Goal: Task Accomplishment & Management: Manage account settings

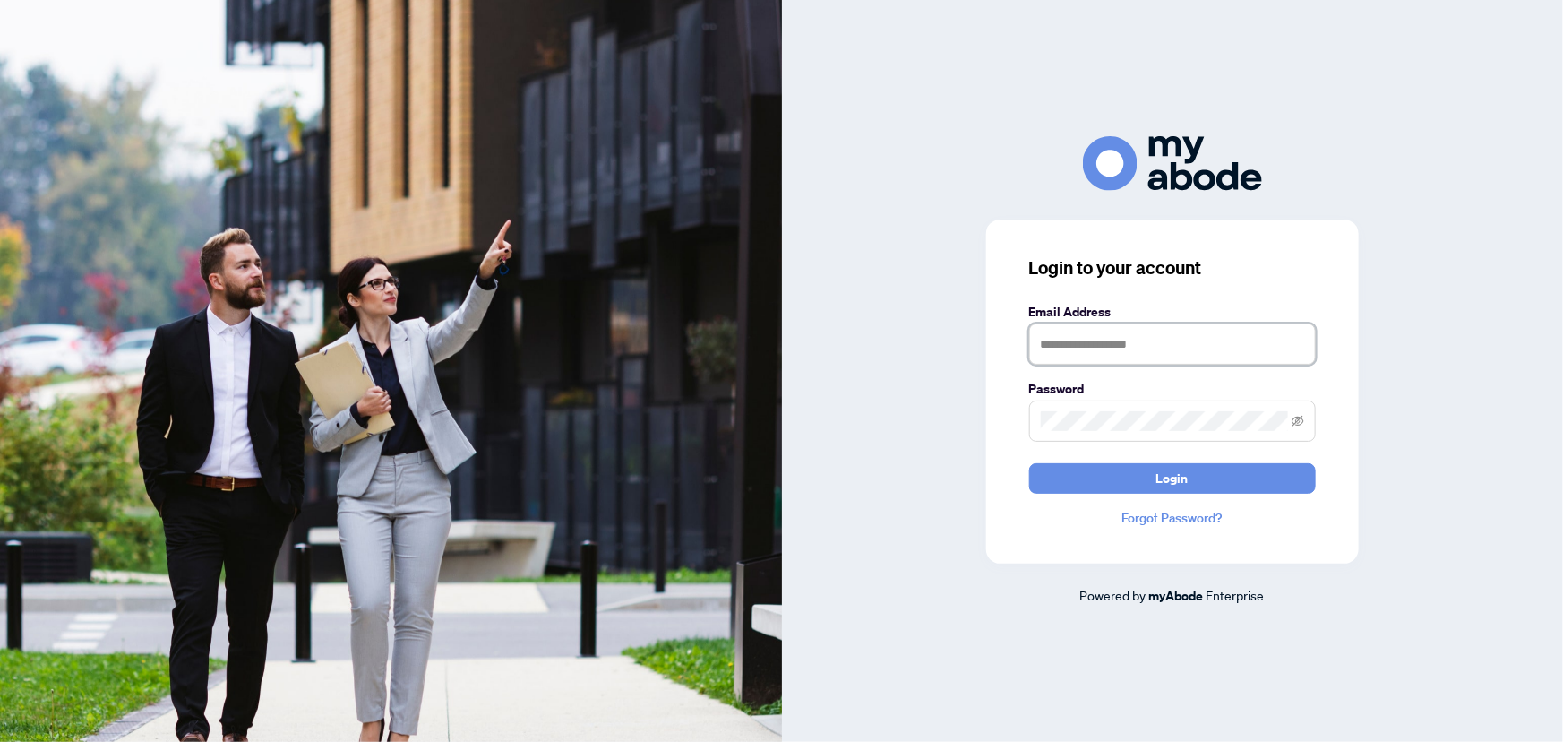
type input "**********"
click at [1131, 470] on button "Login" at bounding box center [1172, 478] width 287 height 30
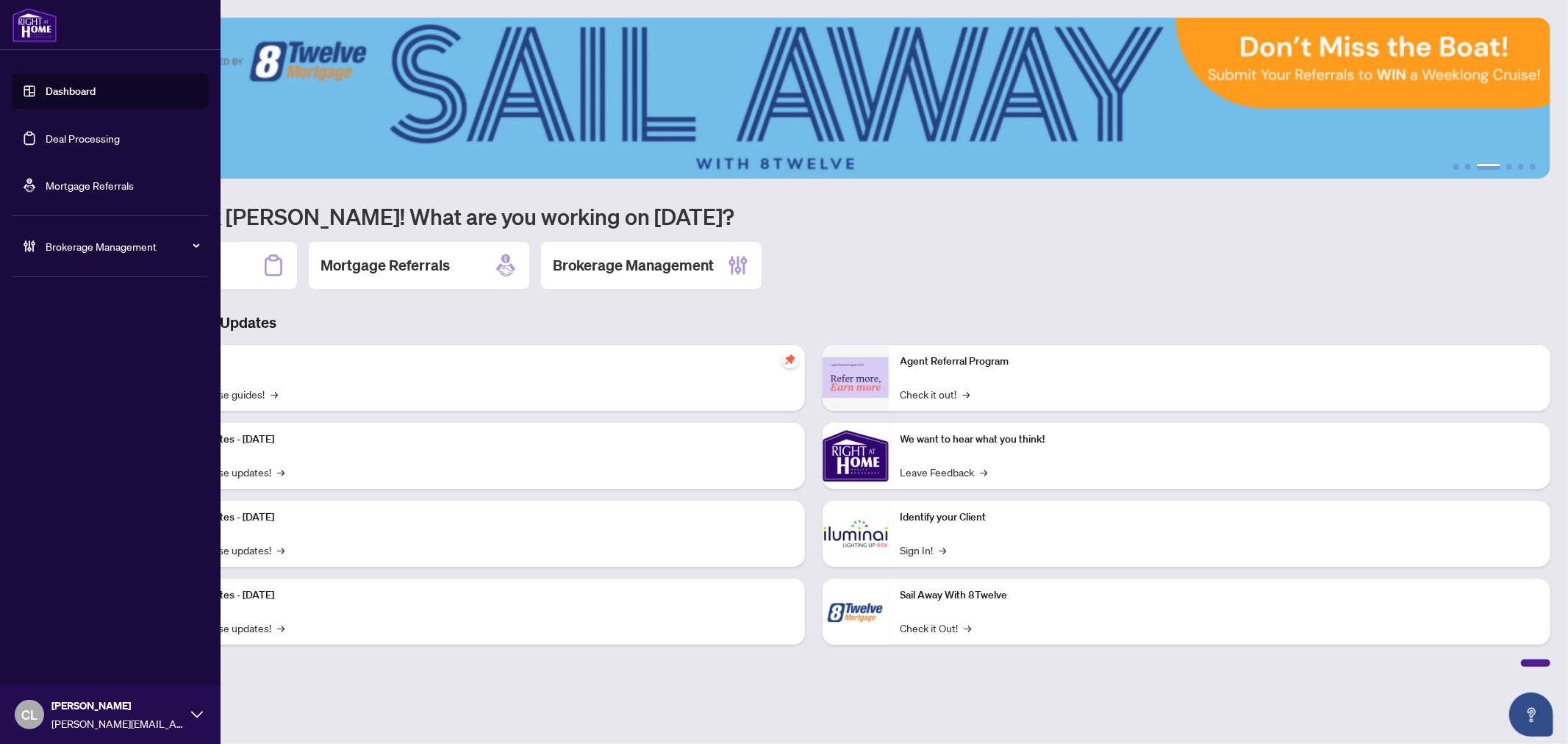
click at [60, 137] on link "Deal Processing" at bounding box center [83, 138] width 74 height 13
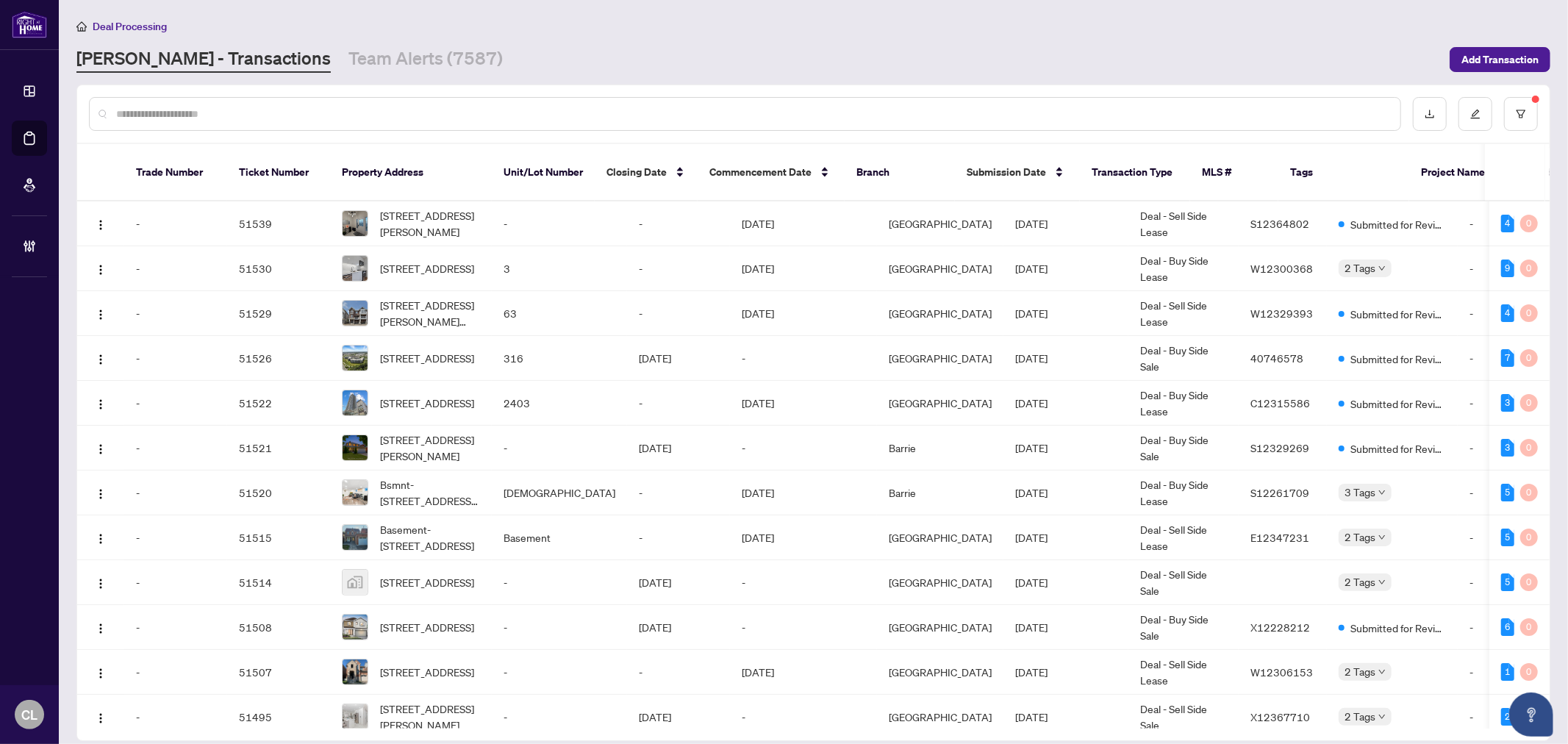
click at [172, 111] on input "text" at bounding box center [752, 114] width 1273 height 16
click at [152, 112] on input "text" at bounding box center [752, 114] width 1273 height 16
click at [153, 116] on input "text" at bounding box center [752, 114] width 1273 height 16
type input "*****"
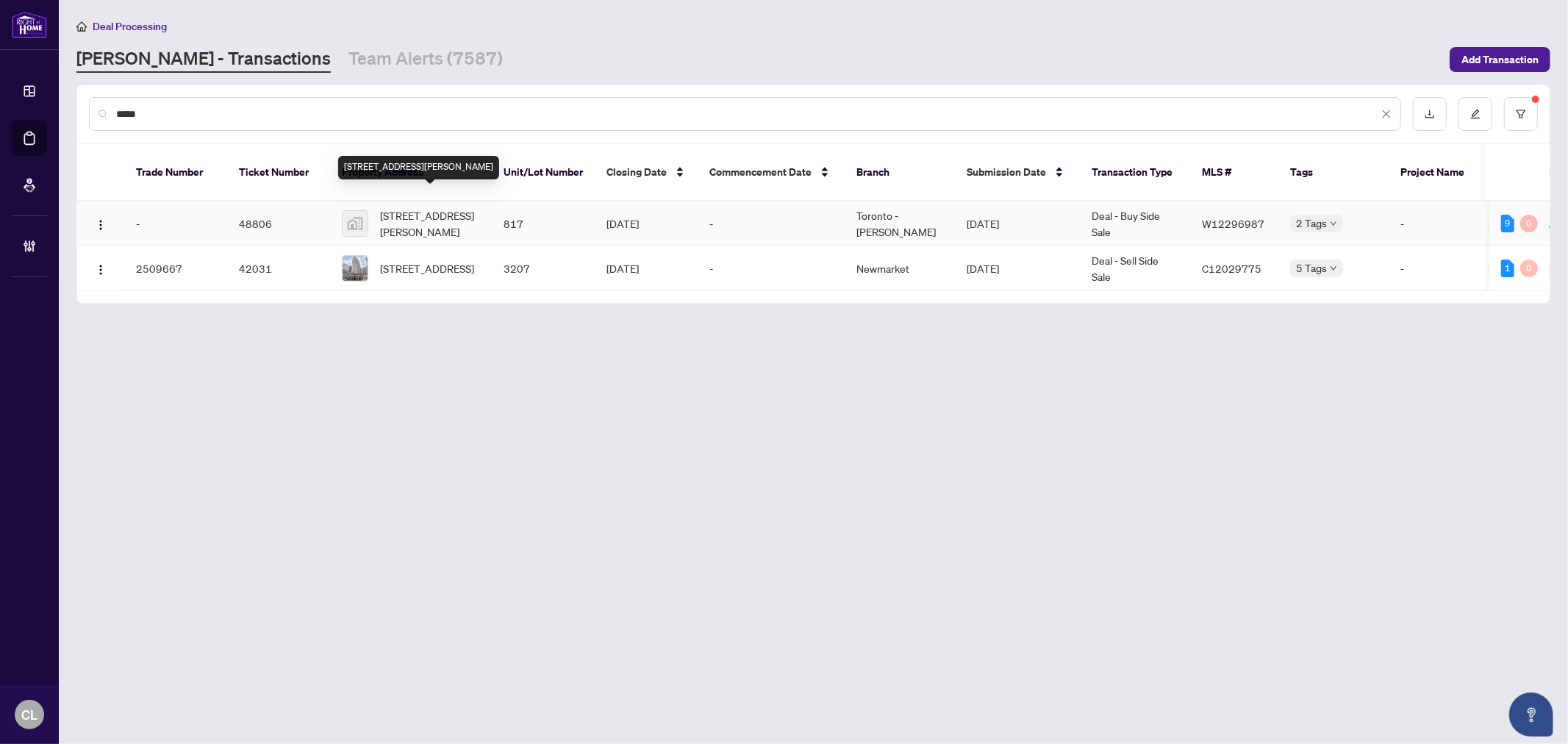
click at [421, 208] on span "[STREET_ADDRESS][PERSON_NAME]" at bounding box center [430, 223] width 100 height 32
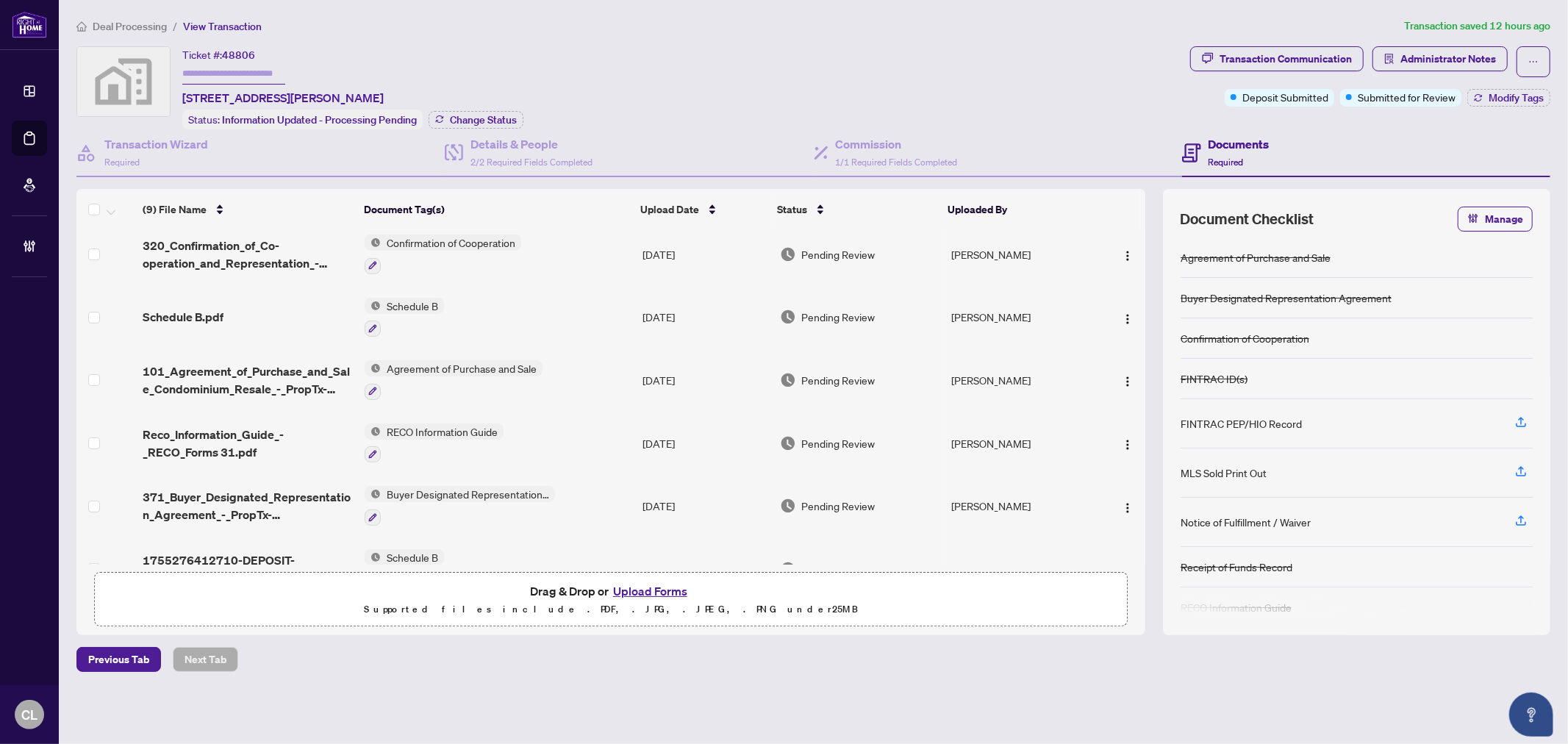
scroll to position [226, 0]
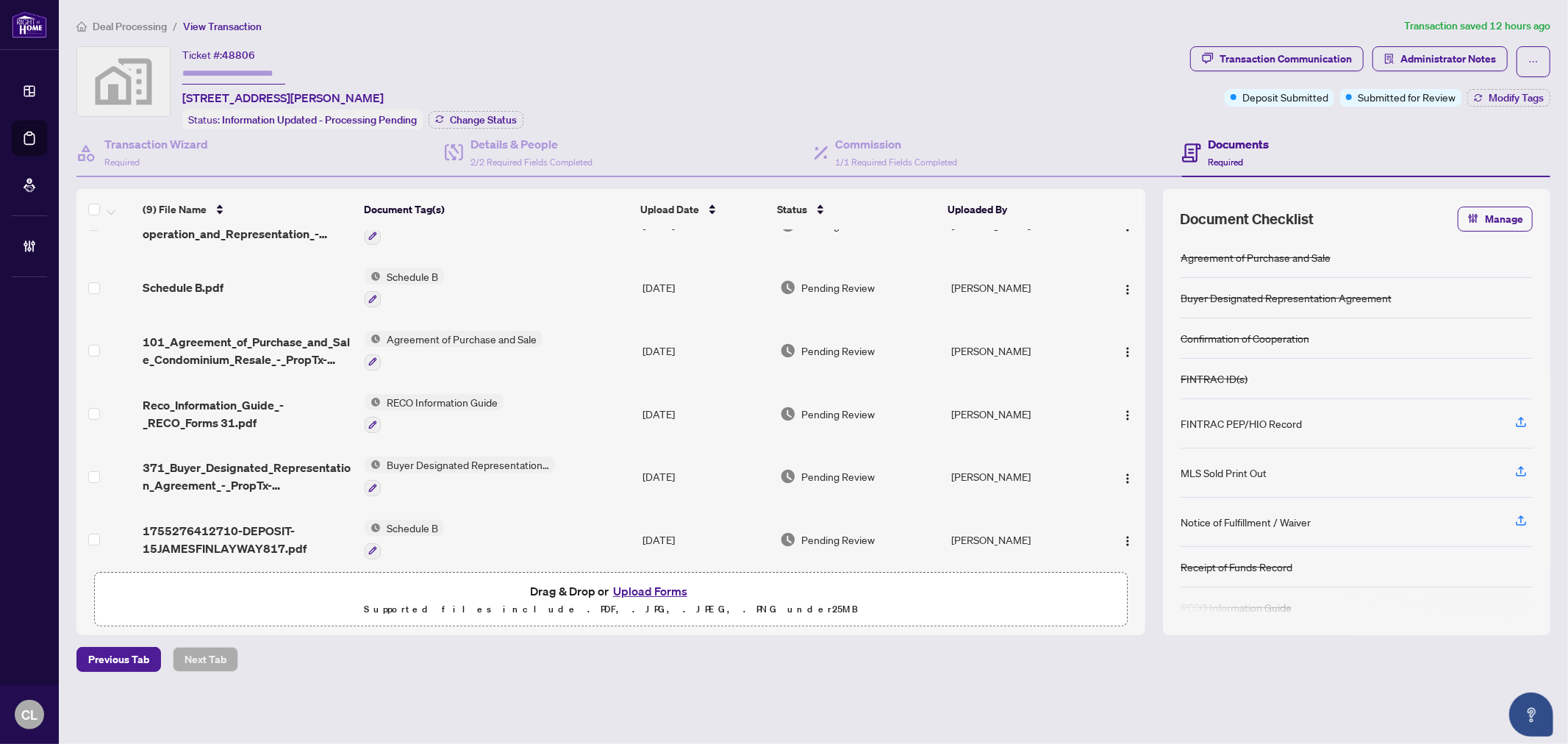
click at [1032, 459] on td "[PERSON_NAME]" at bounding box center [1021, 476] width 152 height 63
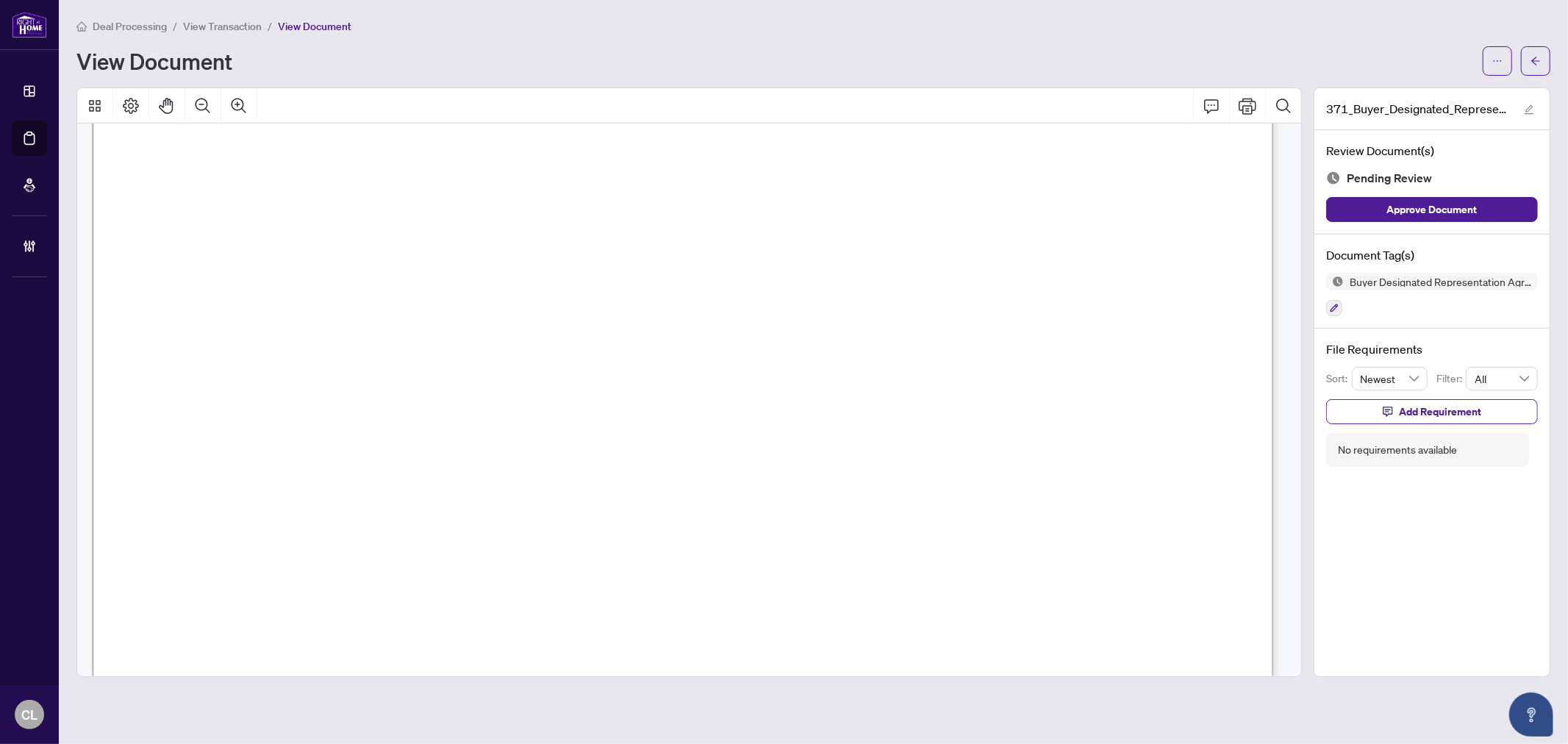
scroll to position [194, 0]
click at [1530, 52] on span "button" at bounding box center [1535, 61] width 11 height 24
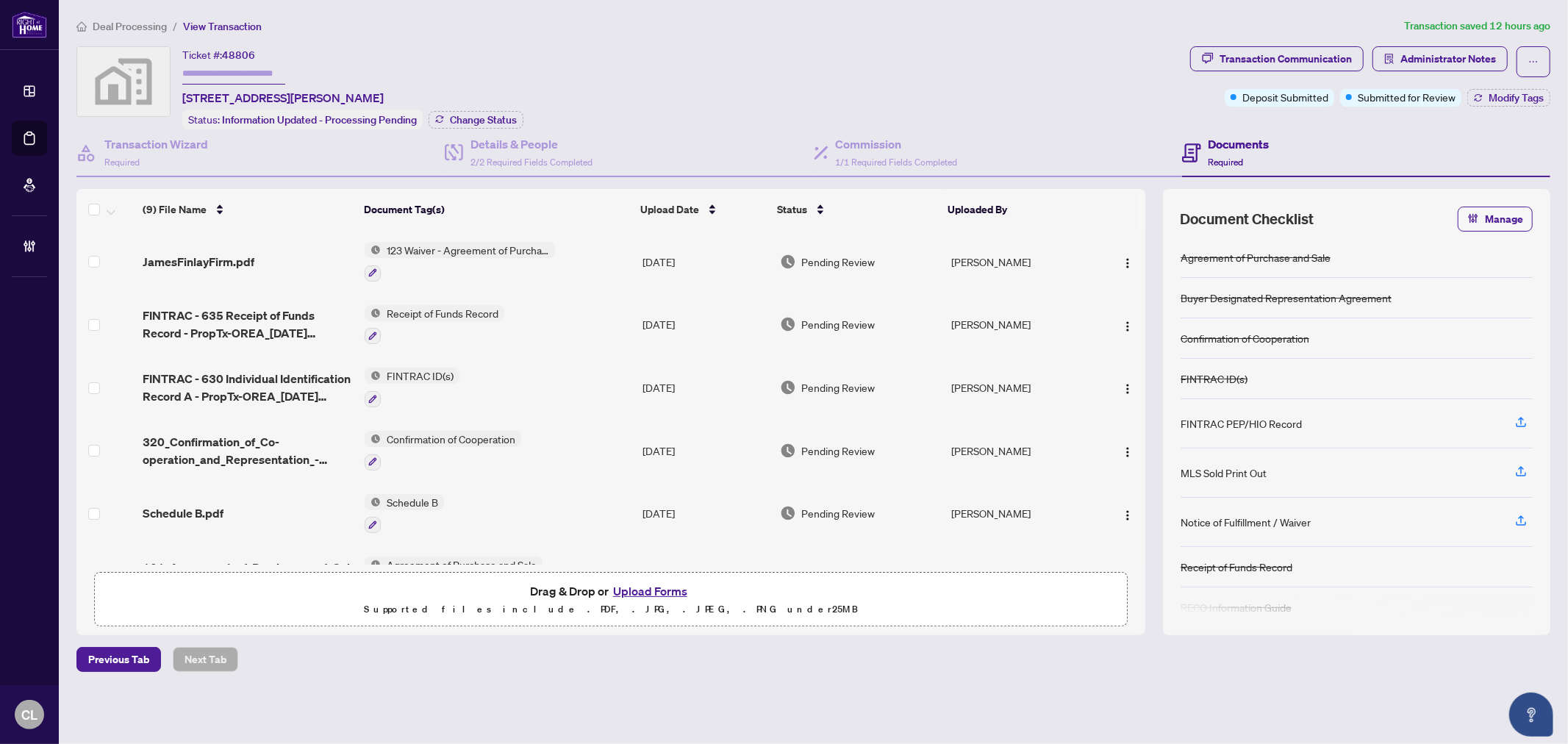
click at [1139, 356] on td at bounding box center [1120, 387] width 48 height 63
click at [1316, 61] on div "Transaction Communication" at bounding box center [1285, 58] width 132 height 24
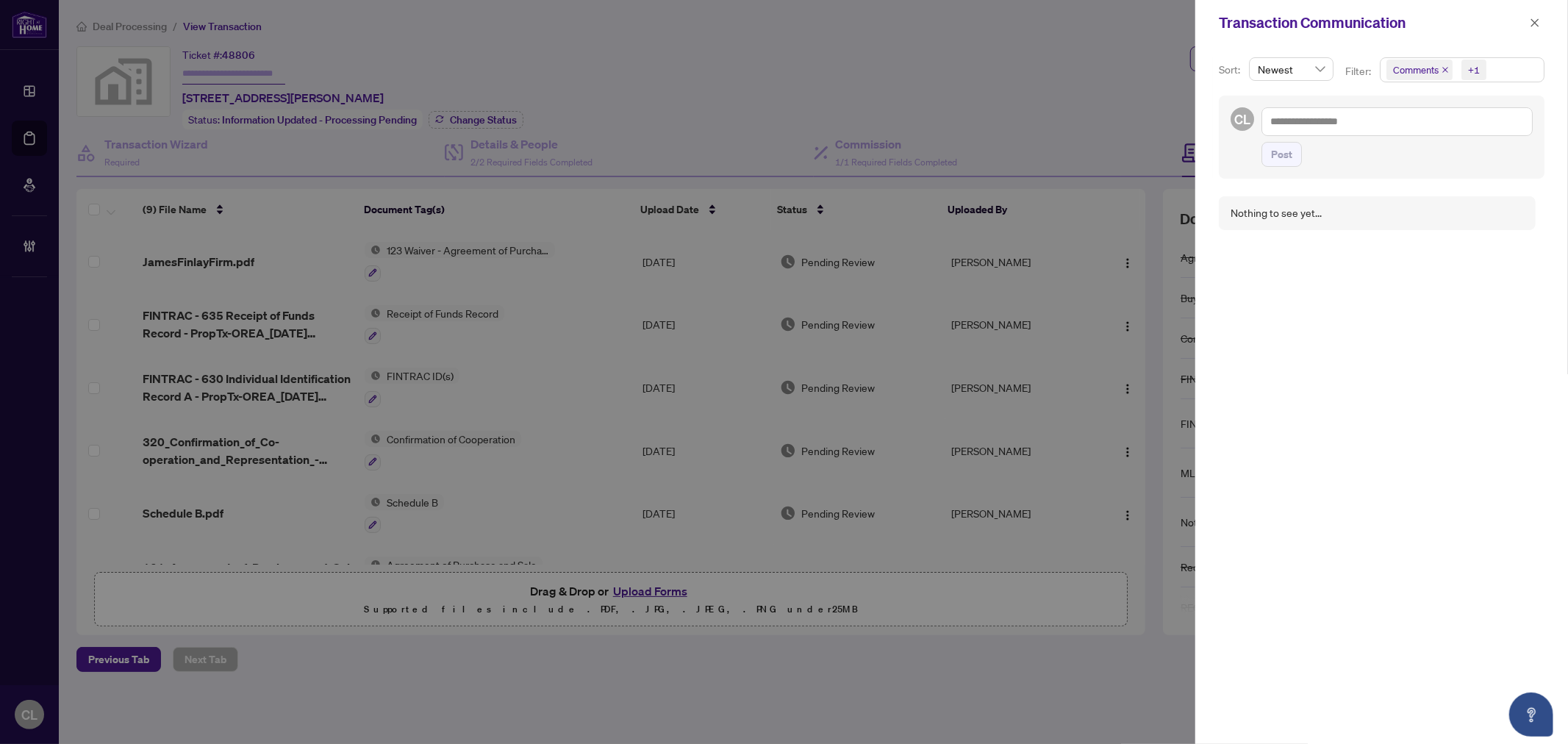
click at [1110, 74] on div at bounding box center [784, 372] width 1568 height 744
click at [1533, 16] on span "button" at bounding box center [1534, 22] width 11 height 24
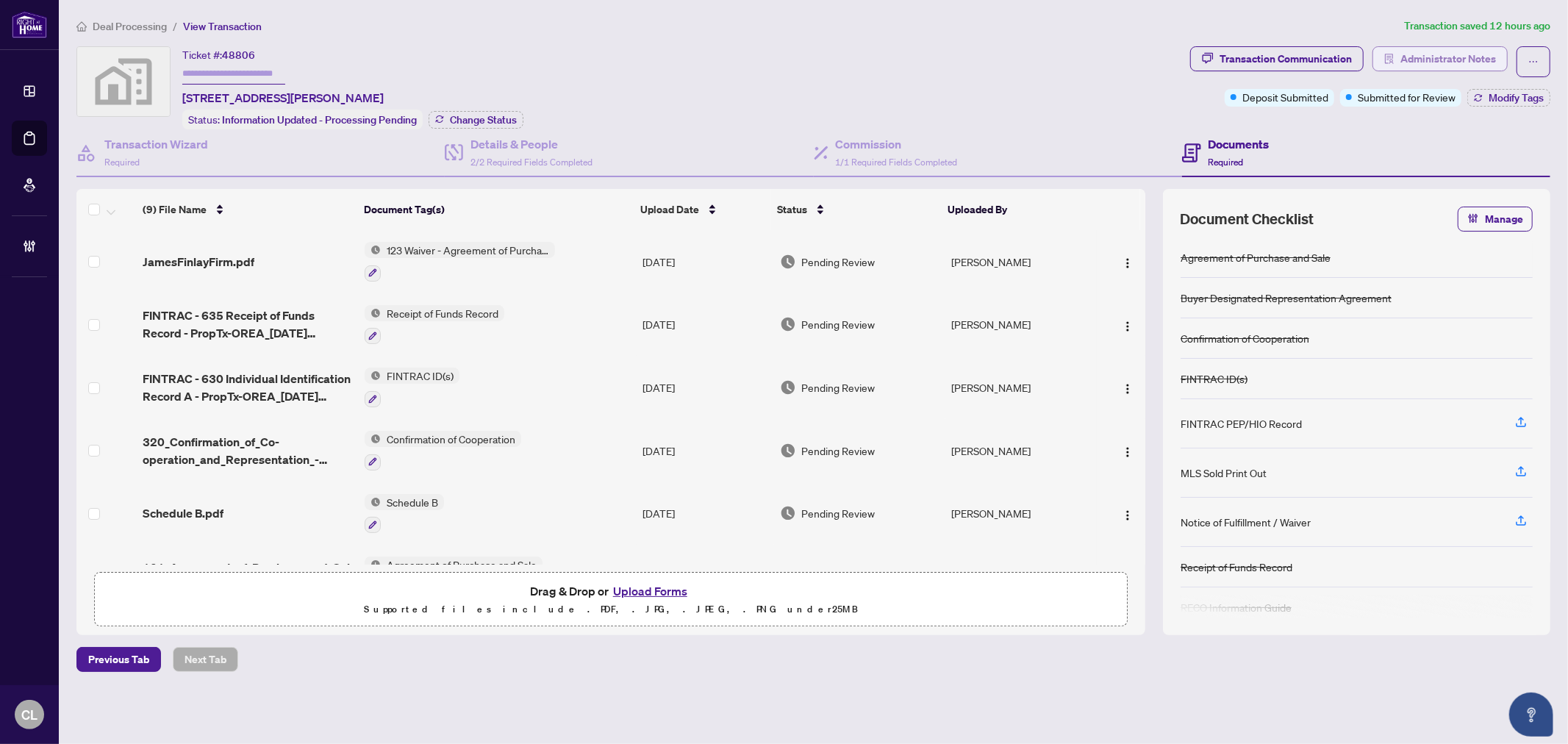
click at [1398, 65] on button "Administrator Notes" at bounding box center [1439, 58] width 135 height 25
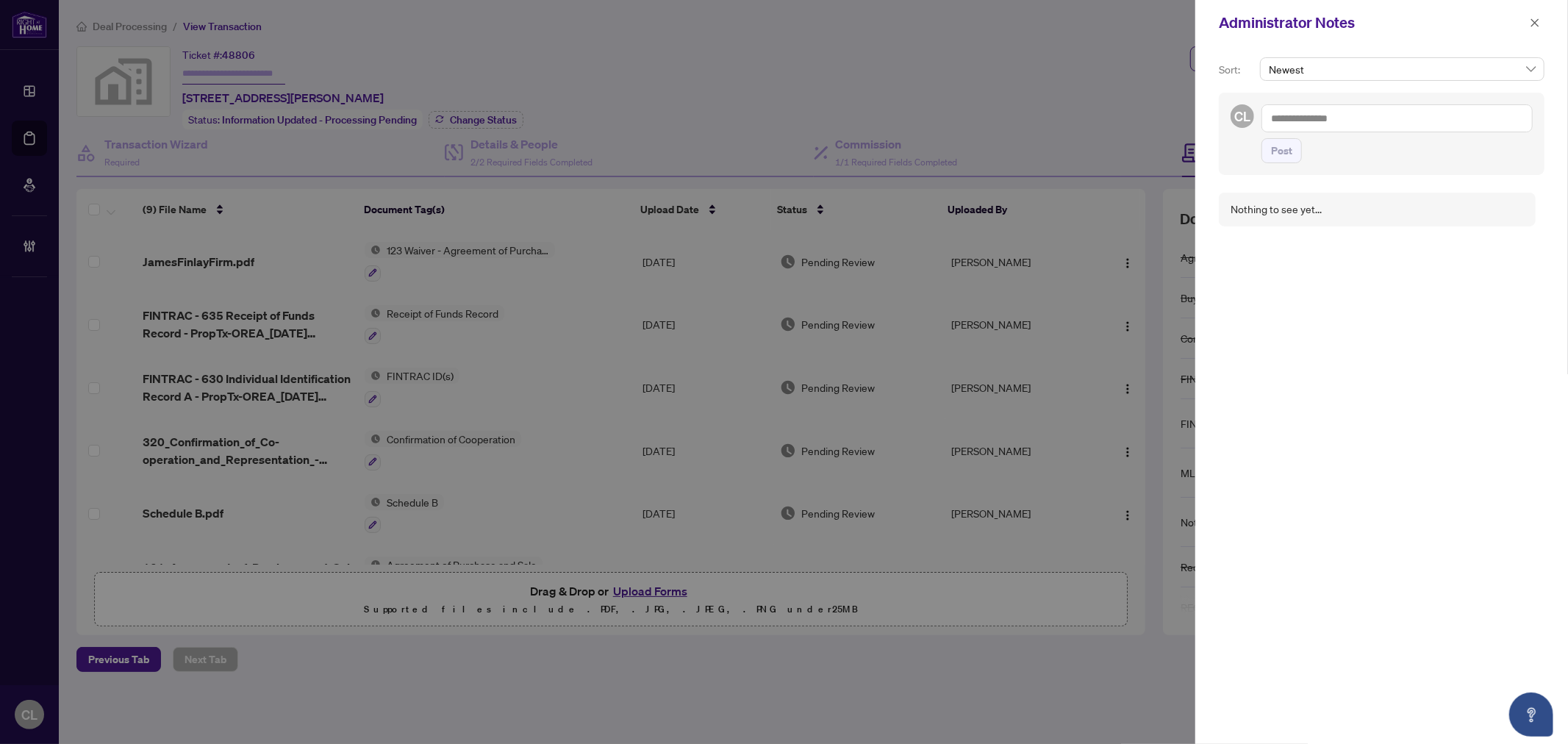
click at [1041, 75] on div at bounding box center [784, 372] width 1568 height 744
click at [1541, 17] on button "button" at bounding box center [1534, 22] width 19 height 17
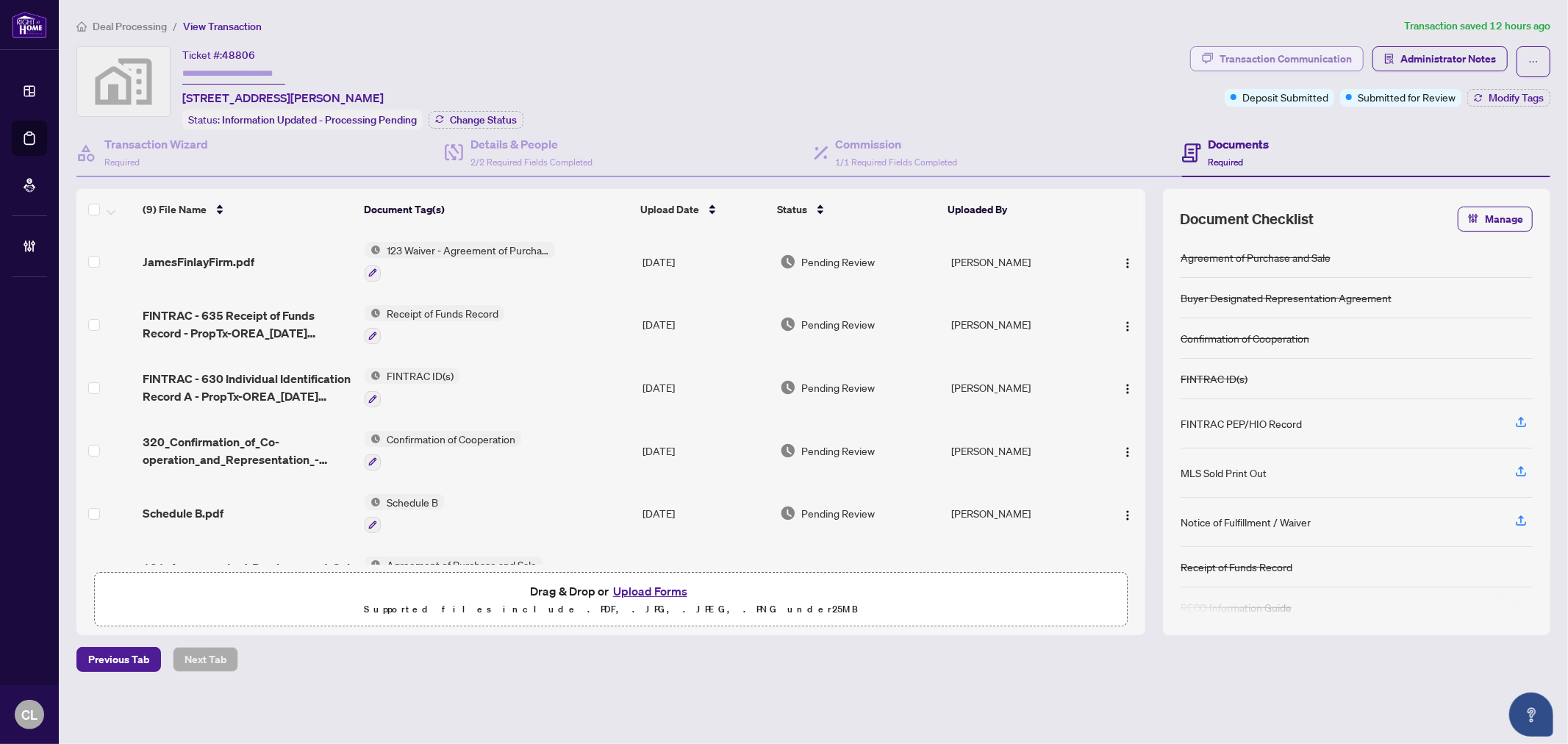
click at [1280, 61] on div "Transaction Communication" at bounding box center [1285, 58] width 132 height 24
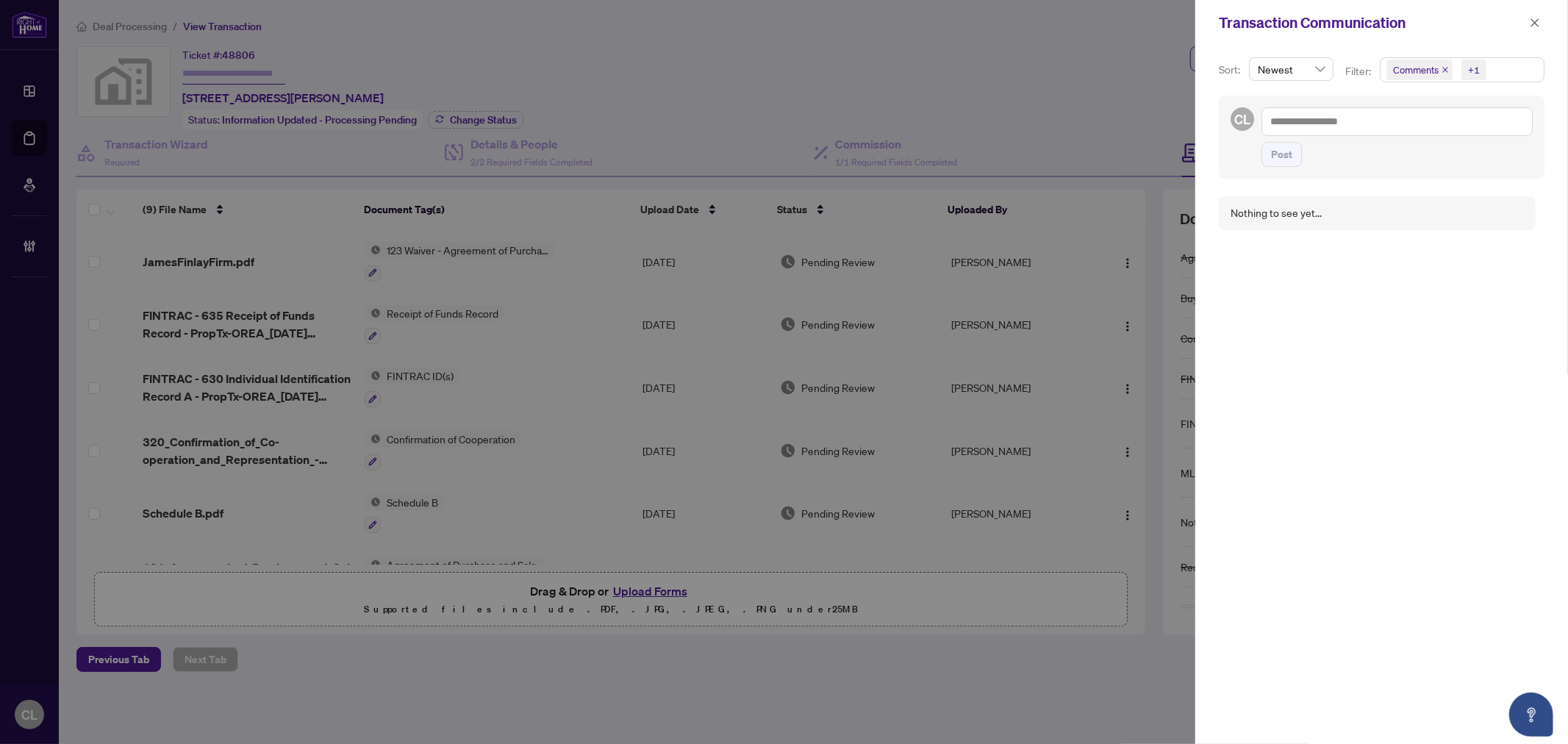
click at [1419, 74] on span "Comments" at bounding box center [1415, 70] width 46 height 15
click at [1386, 103] on div "Select All" at bounding box center [1461, 106] width 158 height 28
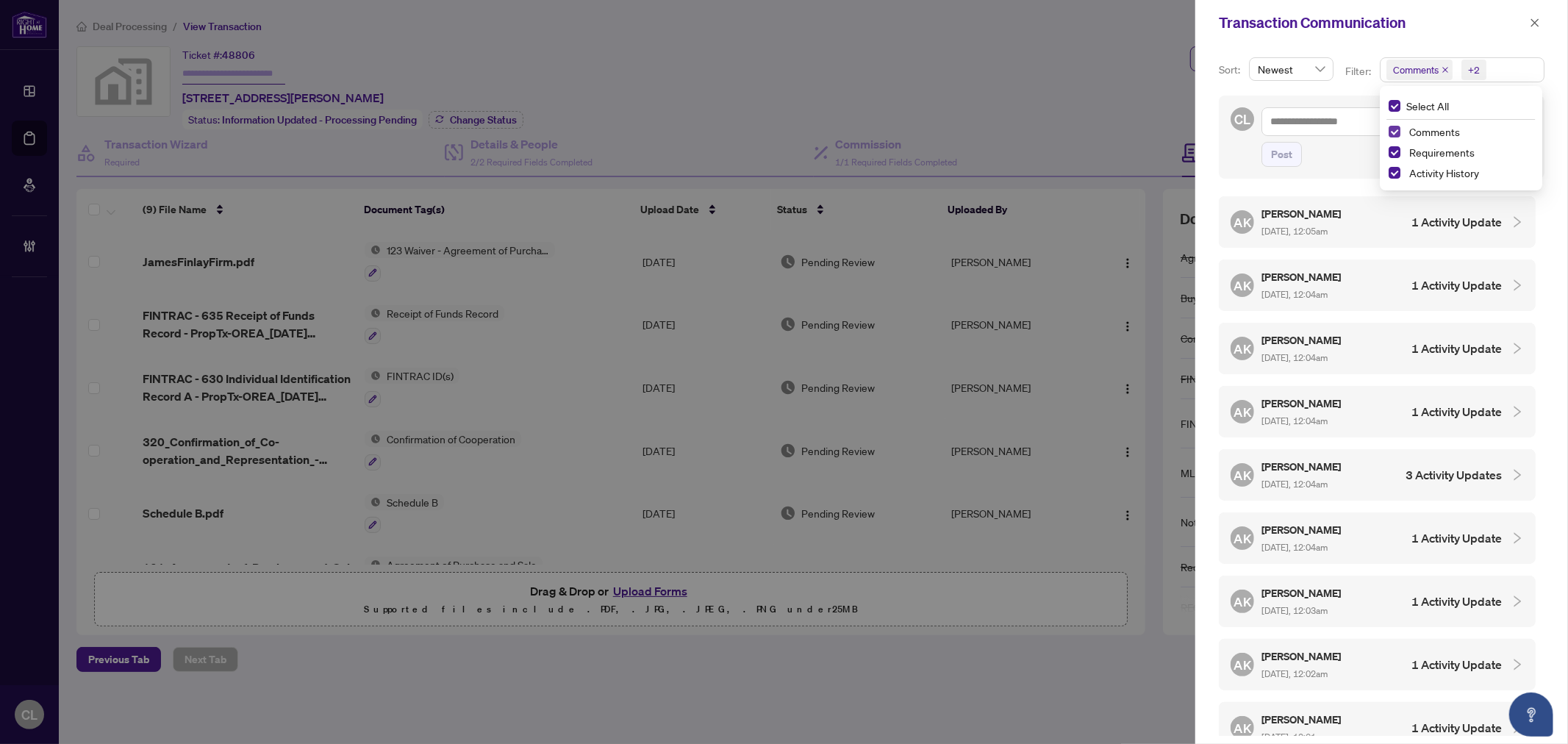
click at [1392, 135] on span "Select Comments" at bounding box center [1394, 131] width 11 height 11
click at [1390, 152] on span "Select Requirements" at bounding box center [1394, 152] width 11 height 11
click at [1511, 219] on icon "collapsed" at bounding box center [1517, 221] width 13 height 13
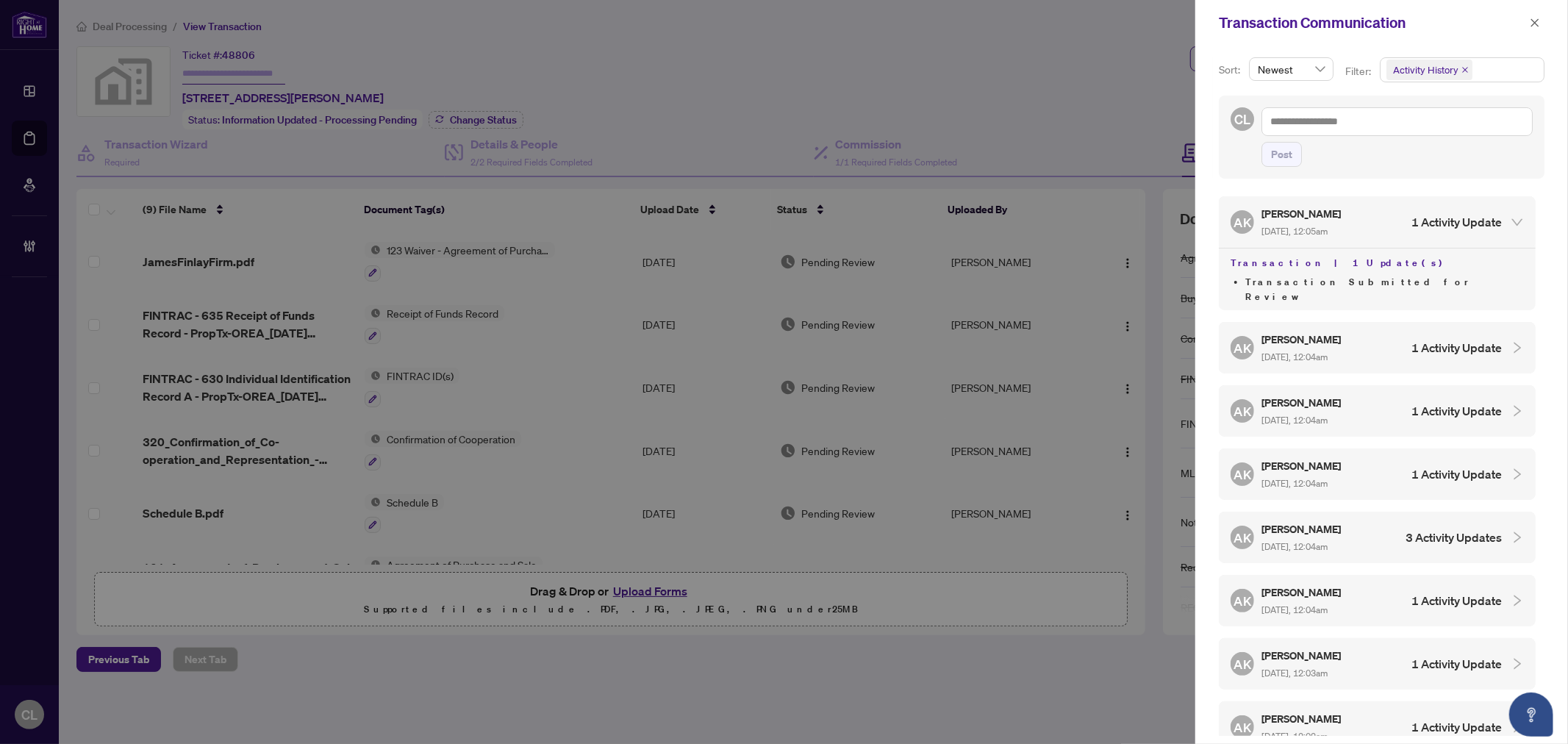
click at [1511, 341] on icon "collapsed" at bounding box center [1517, 348] width 13 height 13
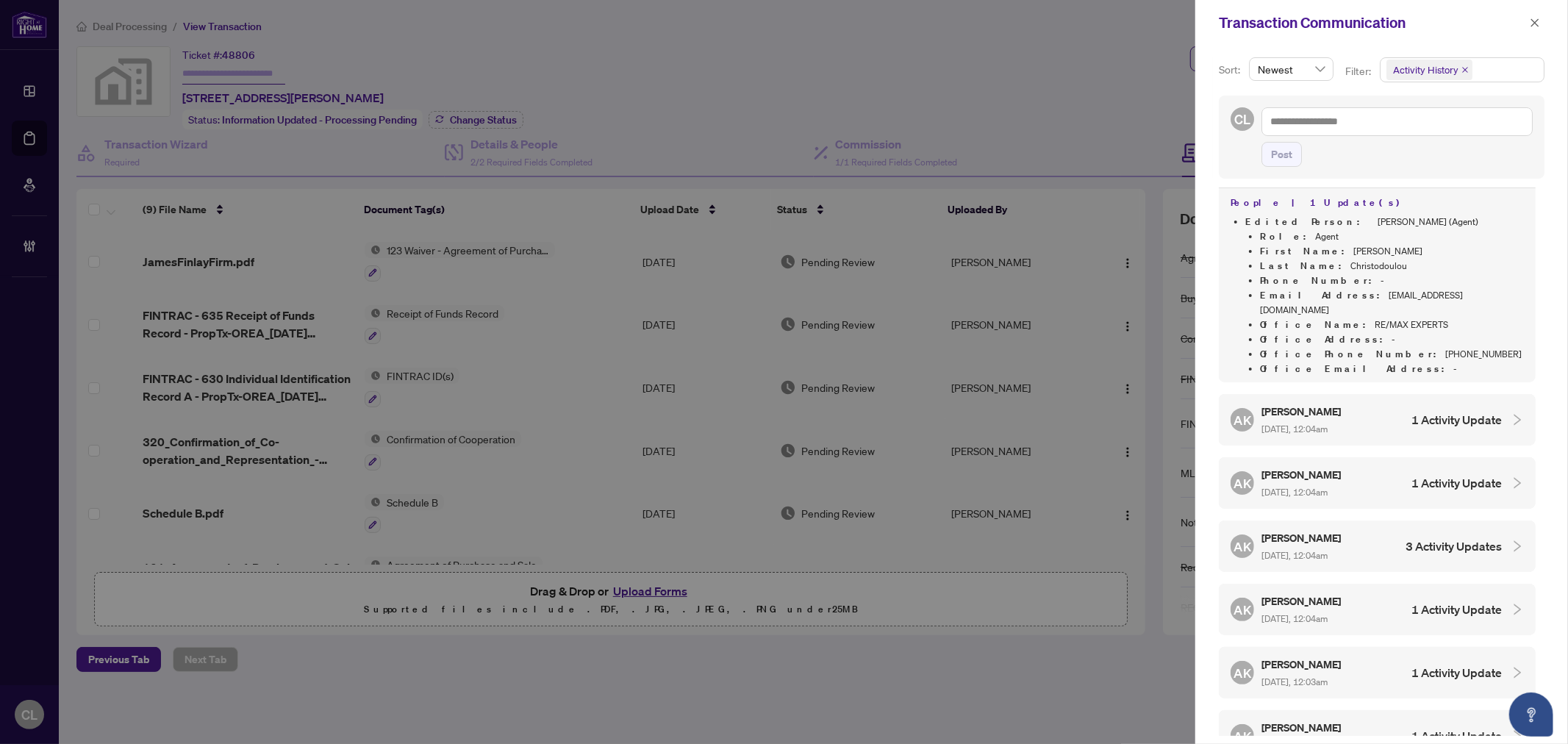
scroll to position [244, 0]
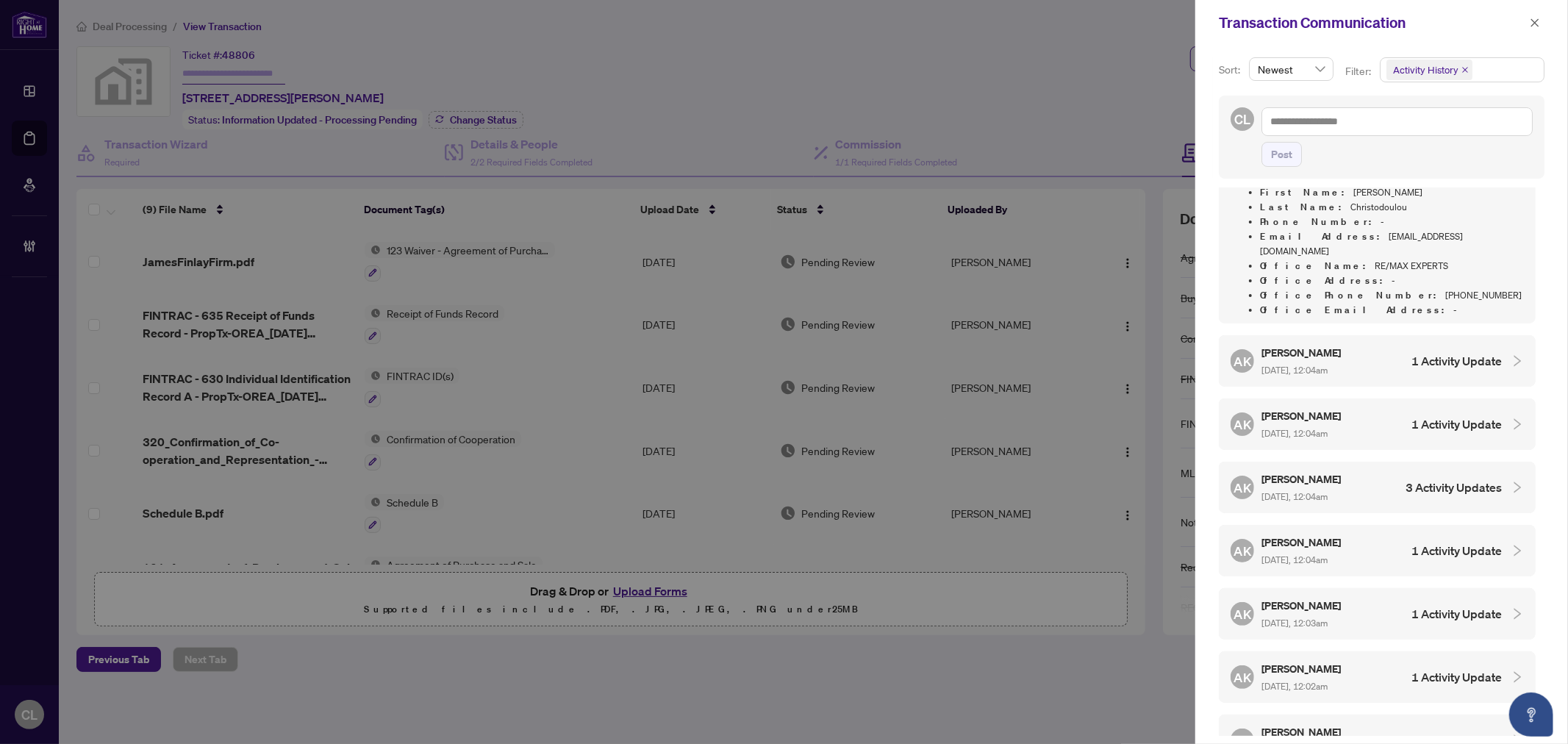
click at [1502, 353] on div at bounding box center [1512, 361] width 22 height 16
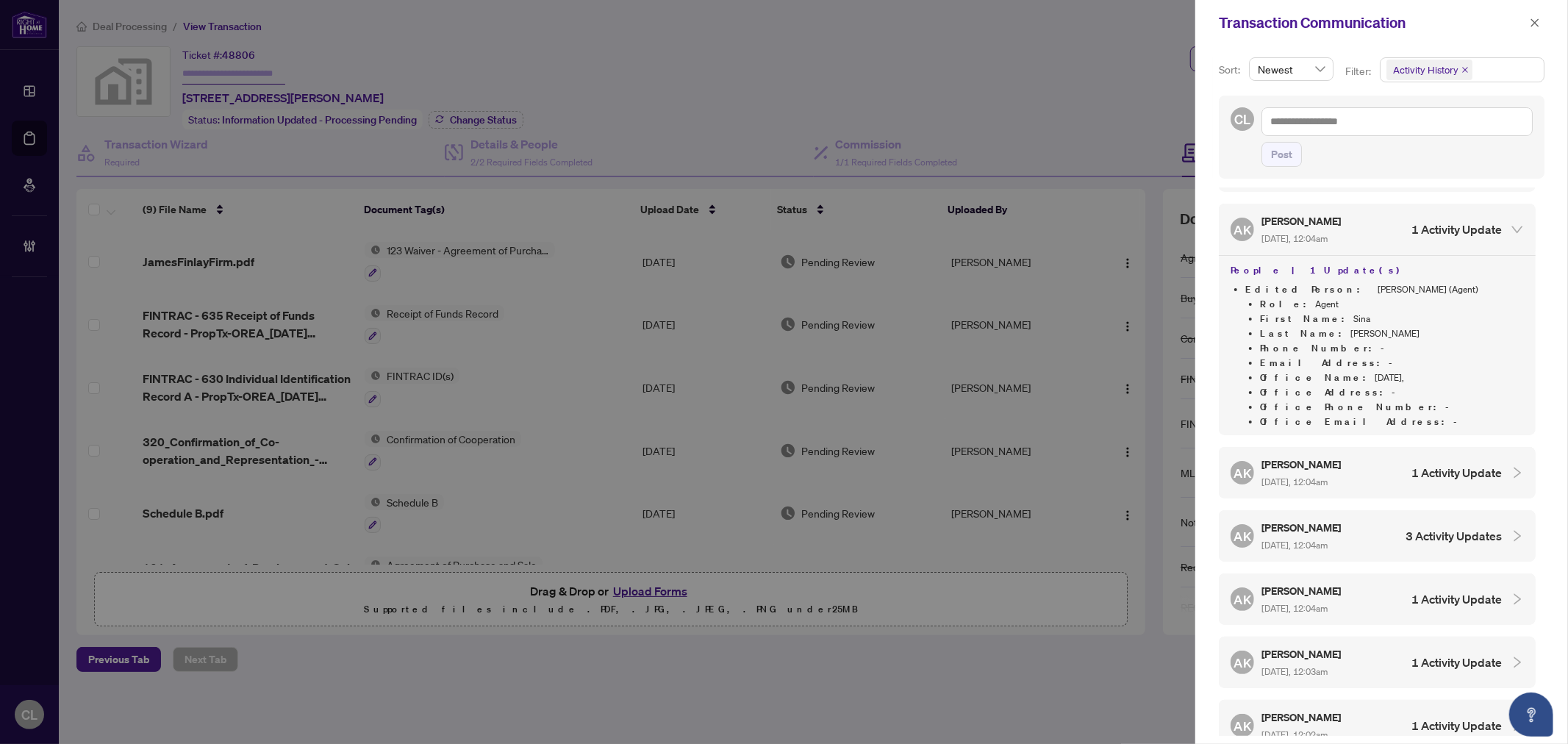
scroll to position [408, 0]
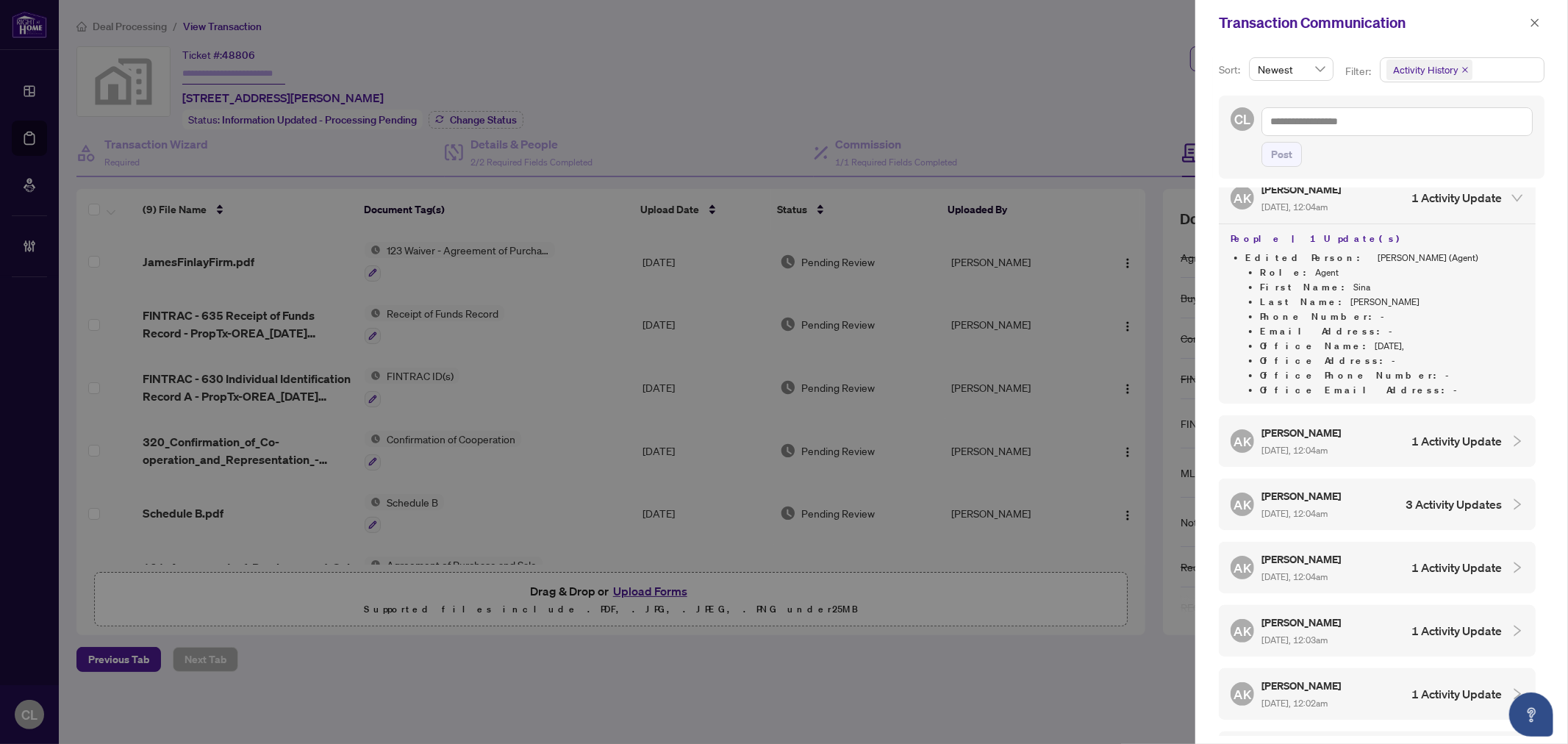
click at [1502, 433] on div at bounding box center [1512, 441] width 22 height 16
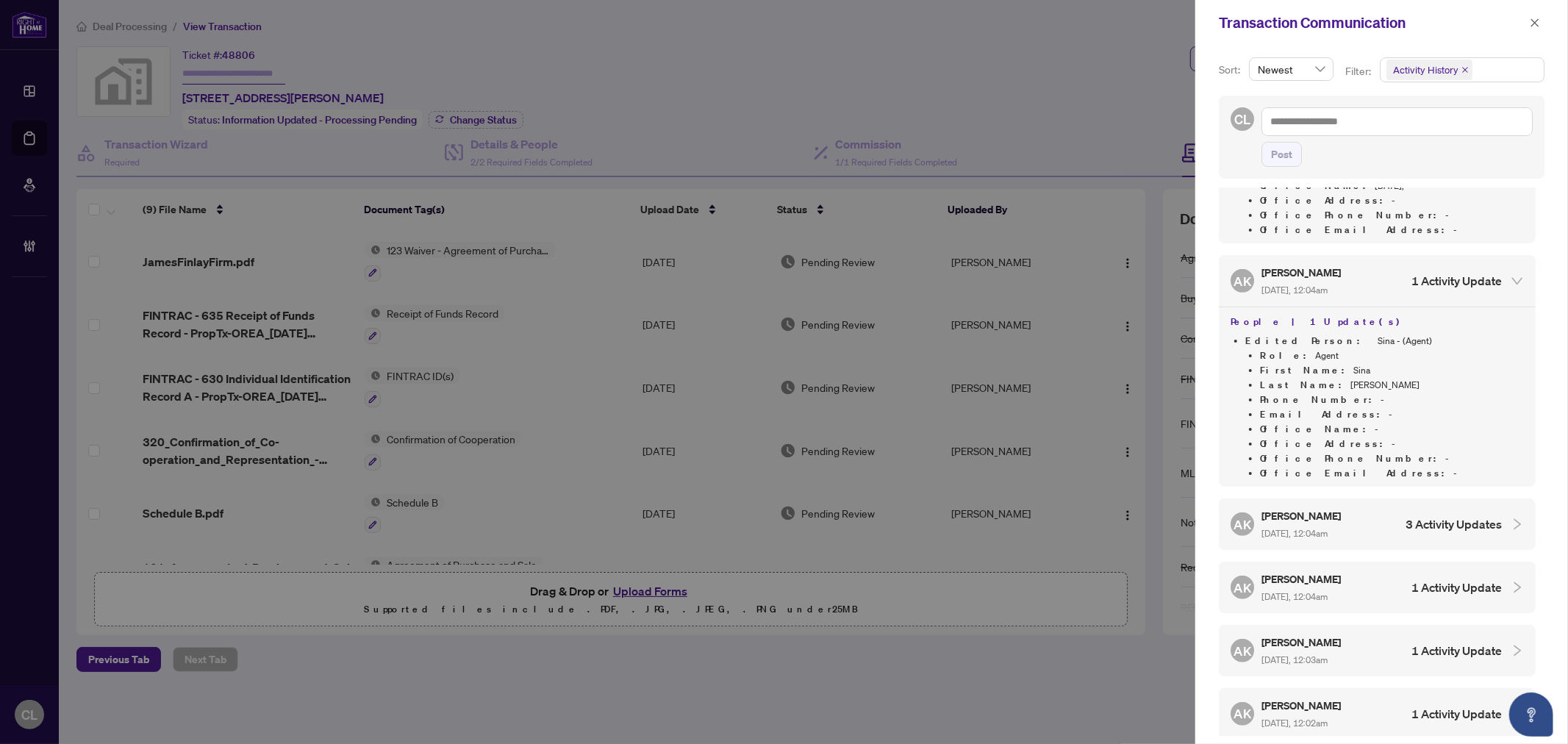
scroll to position [571, 0]
click at [1502, 513] on div at bounding box center [1512, 521] width 22 height 16
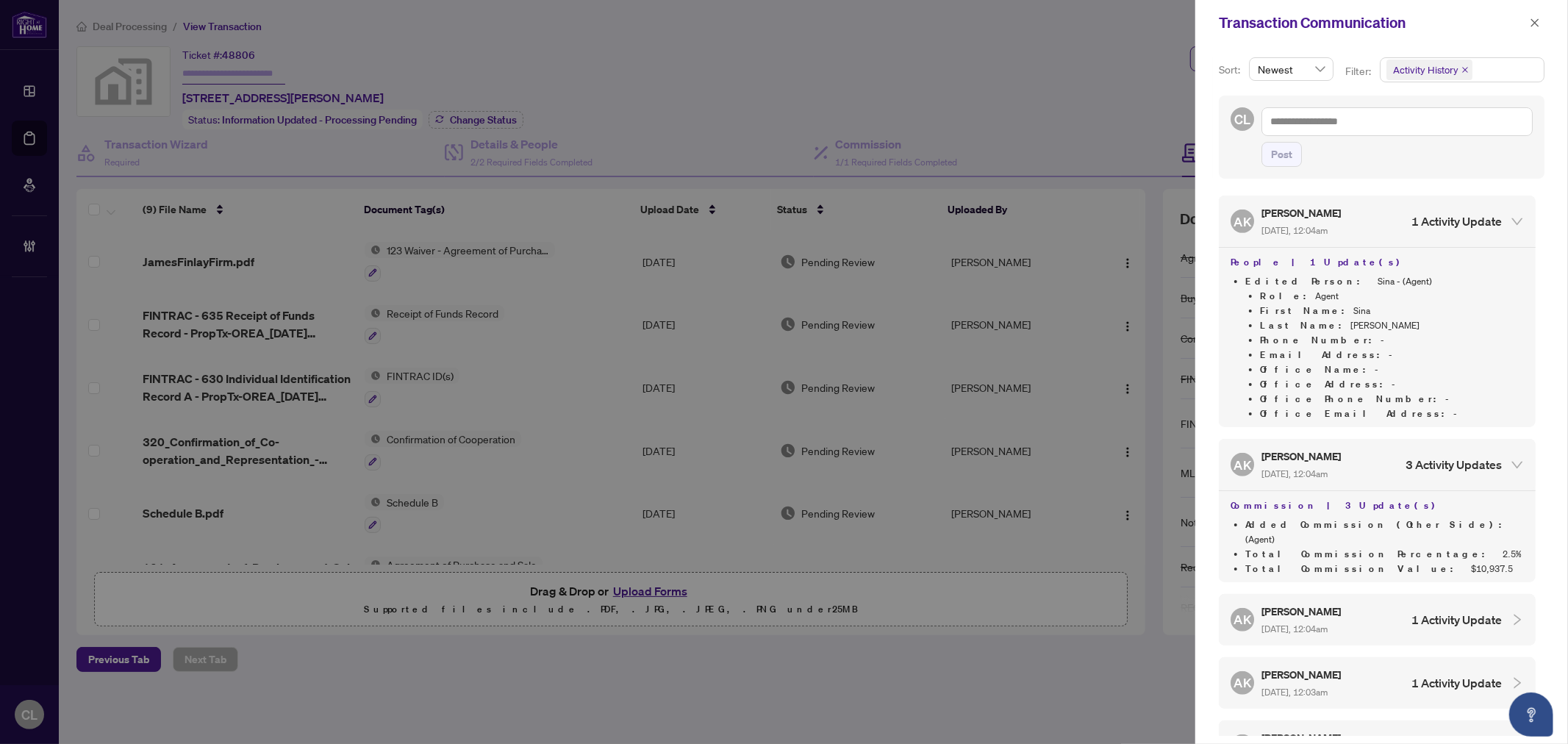
scroll to position [652, 0]
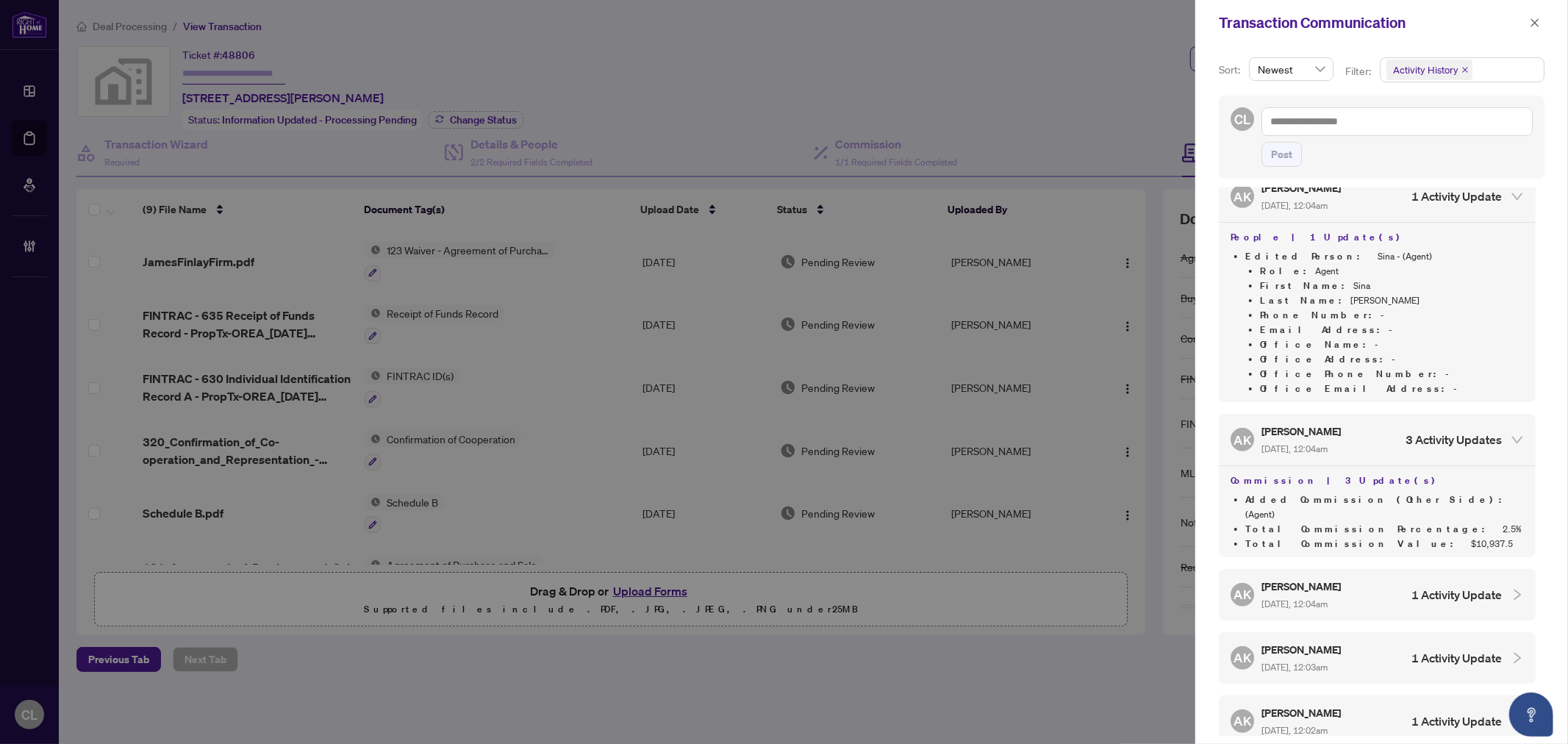
click at [1511, 588] on icon "collapsed" at bounding box center [1517, 595] width 13 height 13
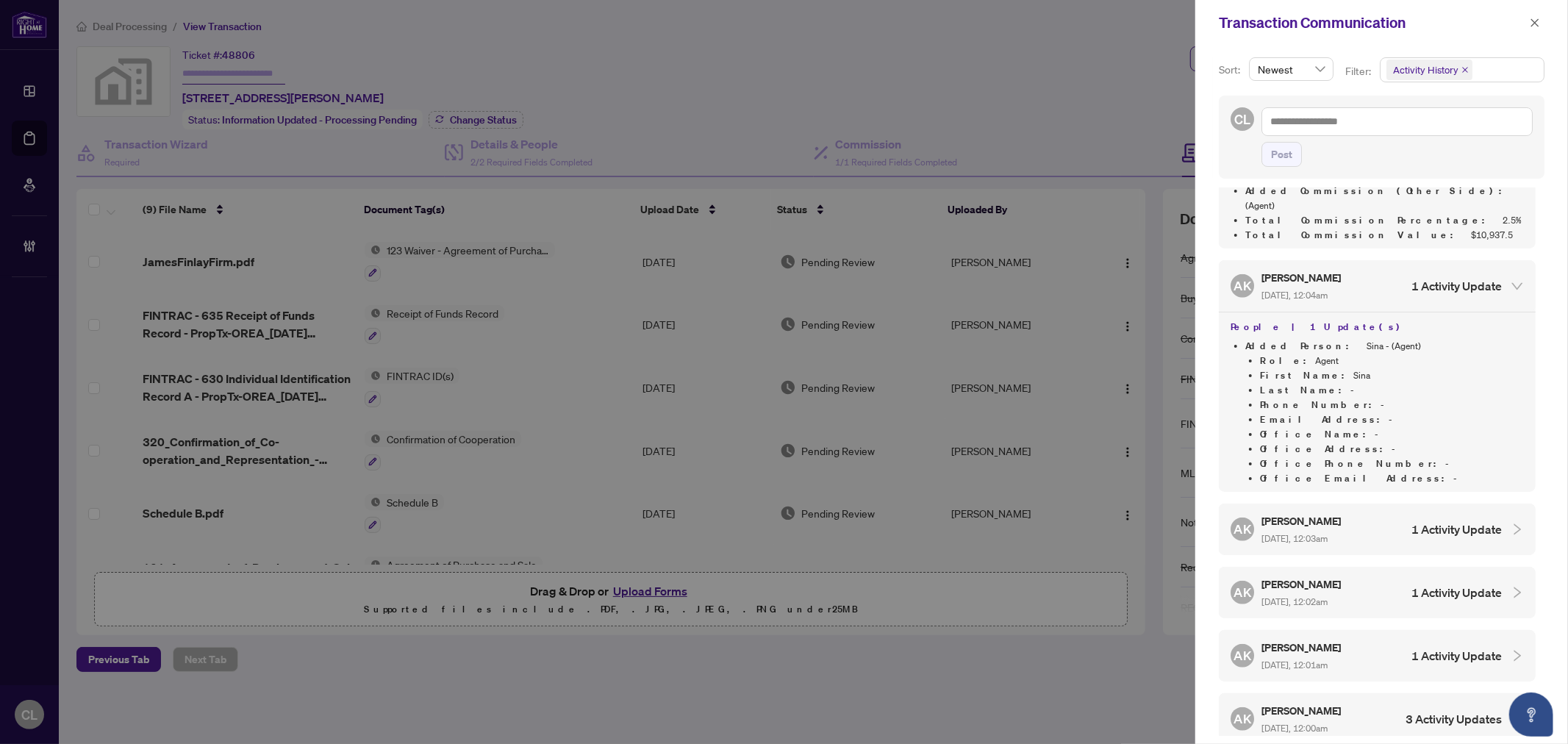
scroll to position [979, 0]
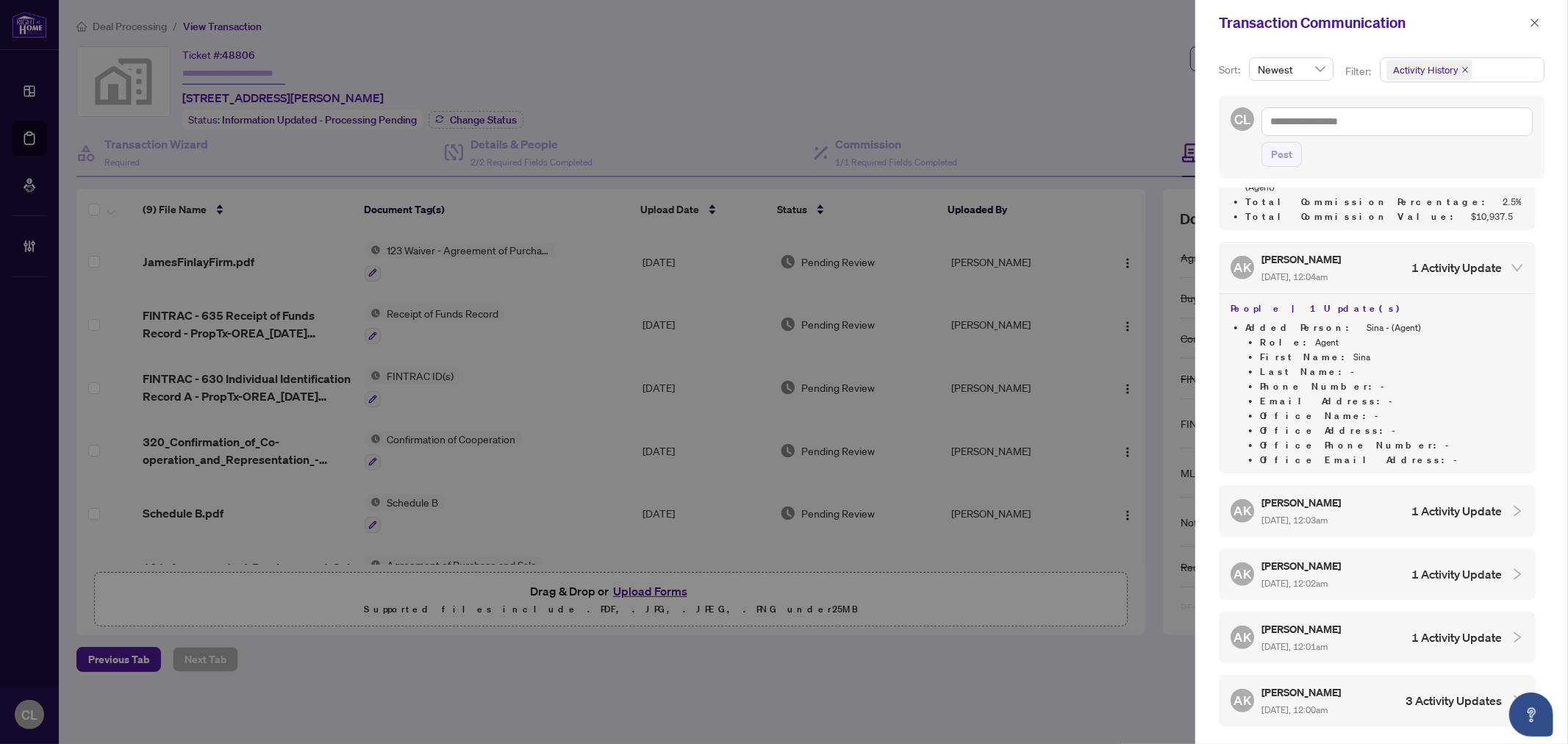
click at [1511, 504] on icon "collapsed" at bounding box center [1517, 510] width 13 height 13
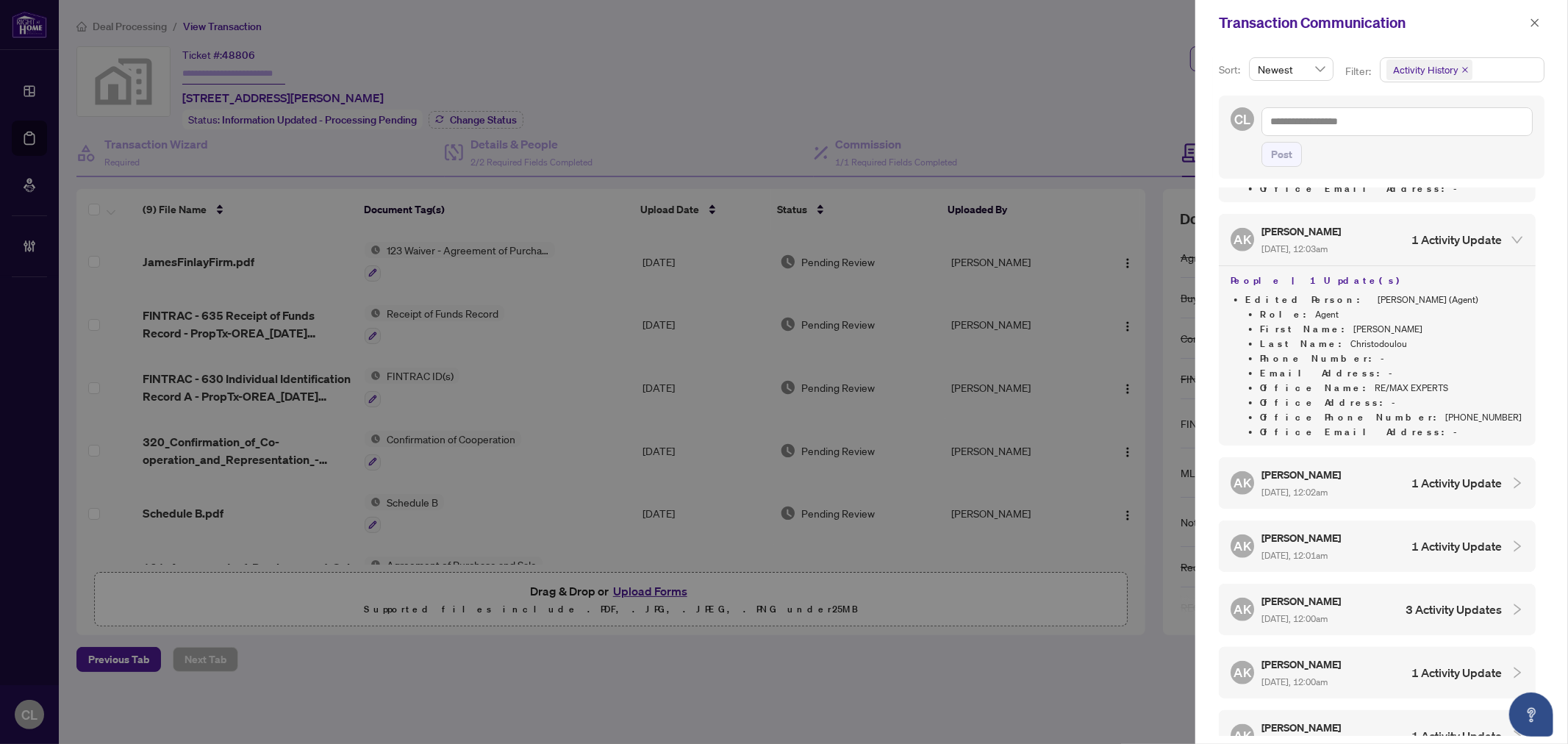
scroll to position [1306, 0]
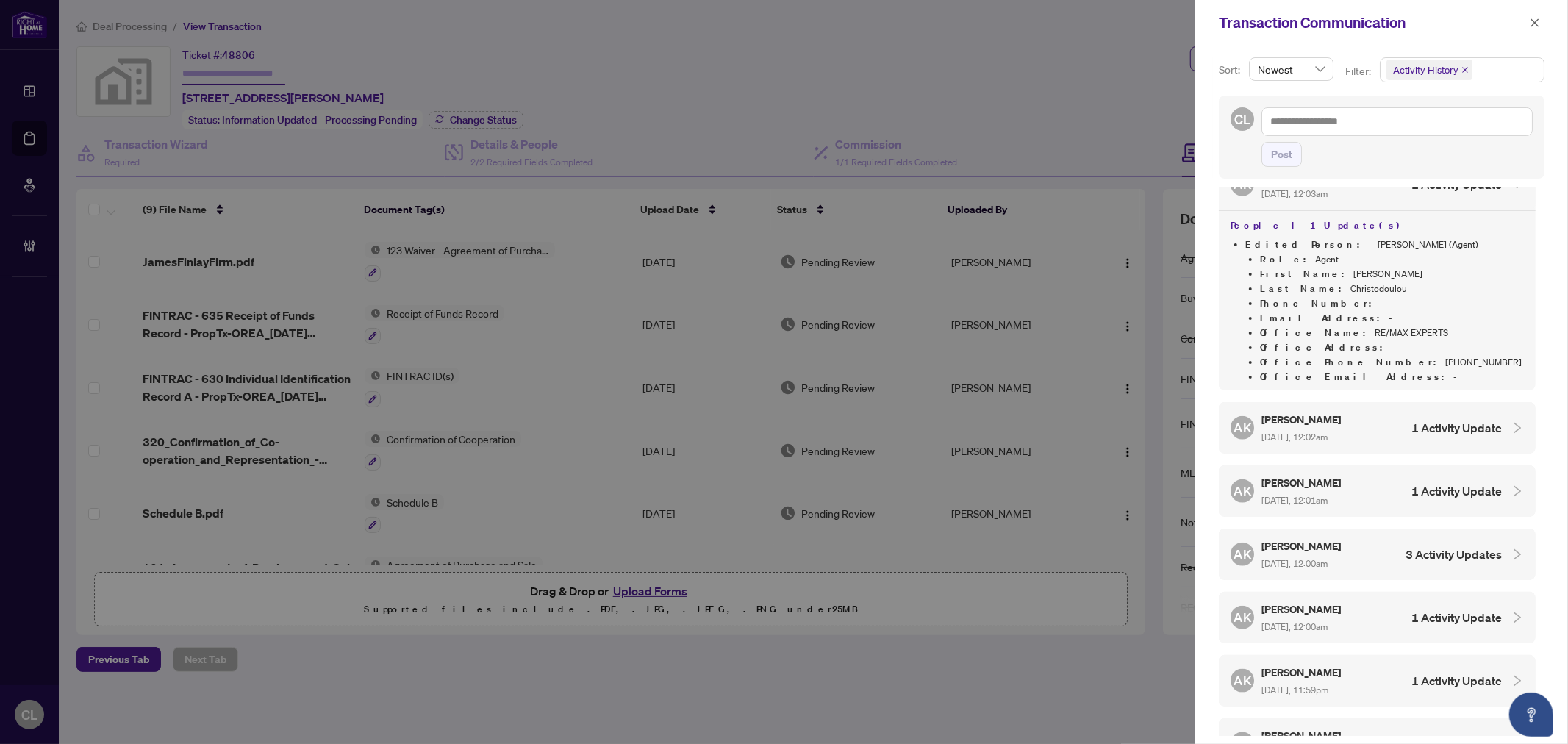
click at [1502, 419] on div at bounding box center [1512, 427] width 22 height 16
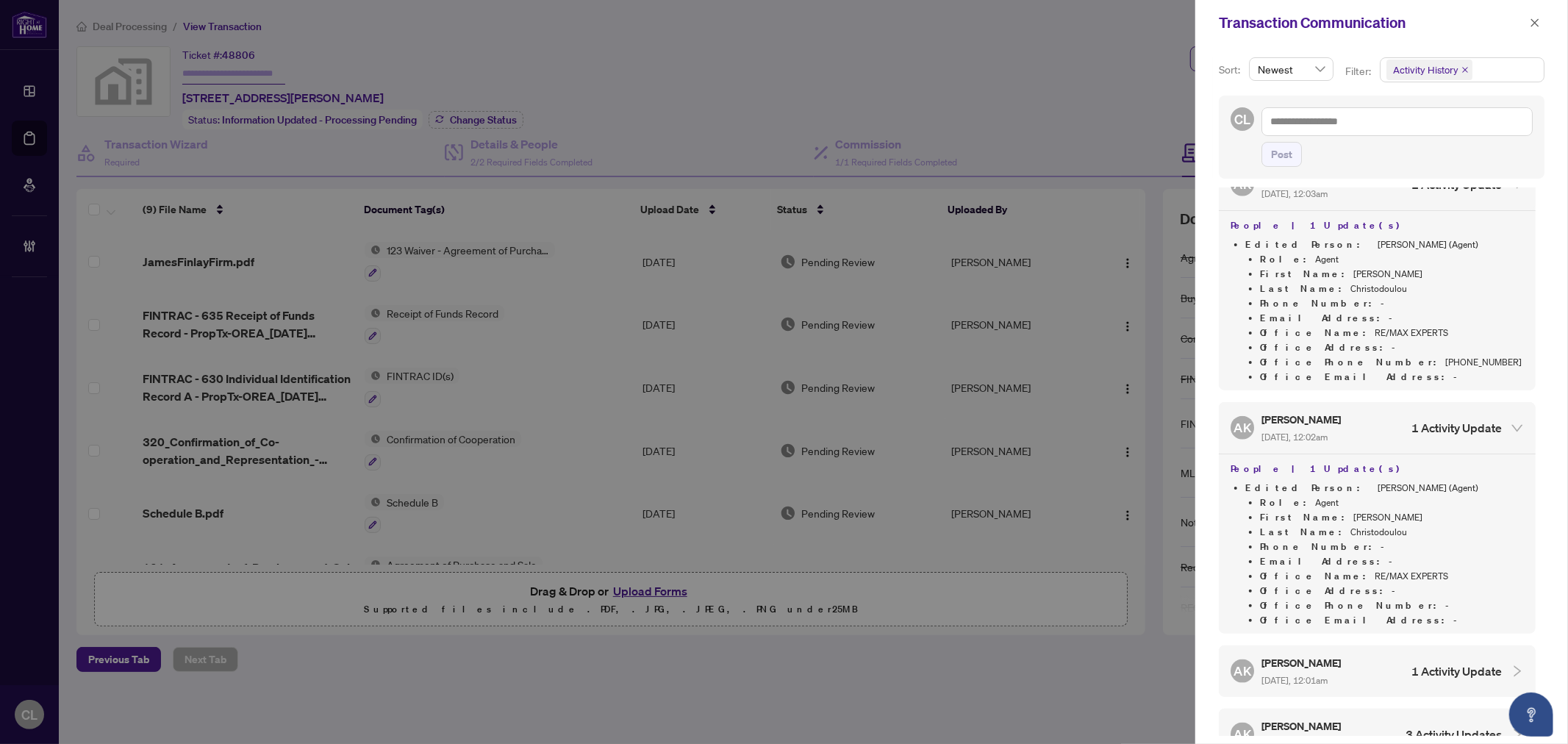
click at [1511, 664] on icon "collapsed" at bounding box center [1517, 671] width 13 height 13
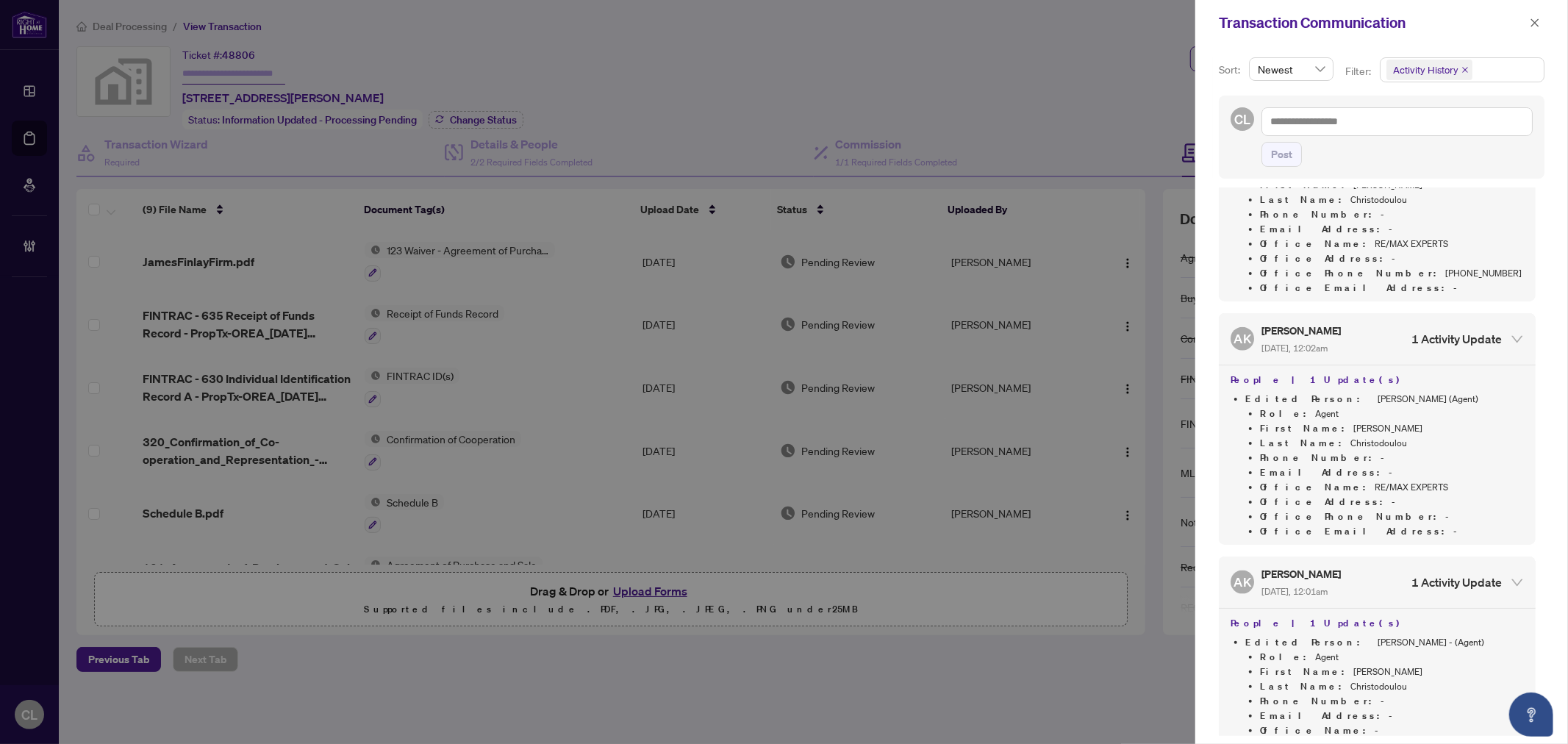
scroll to position [1551, 0]
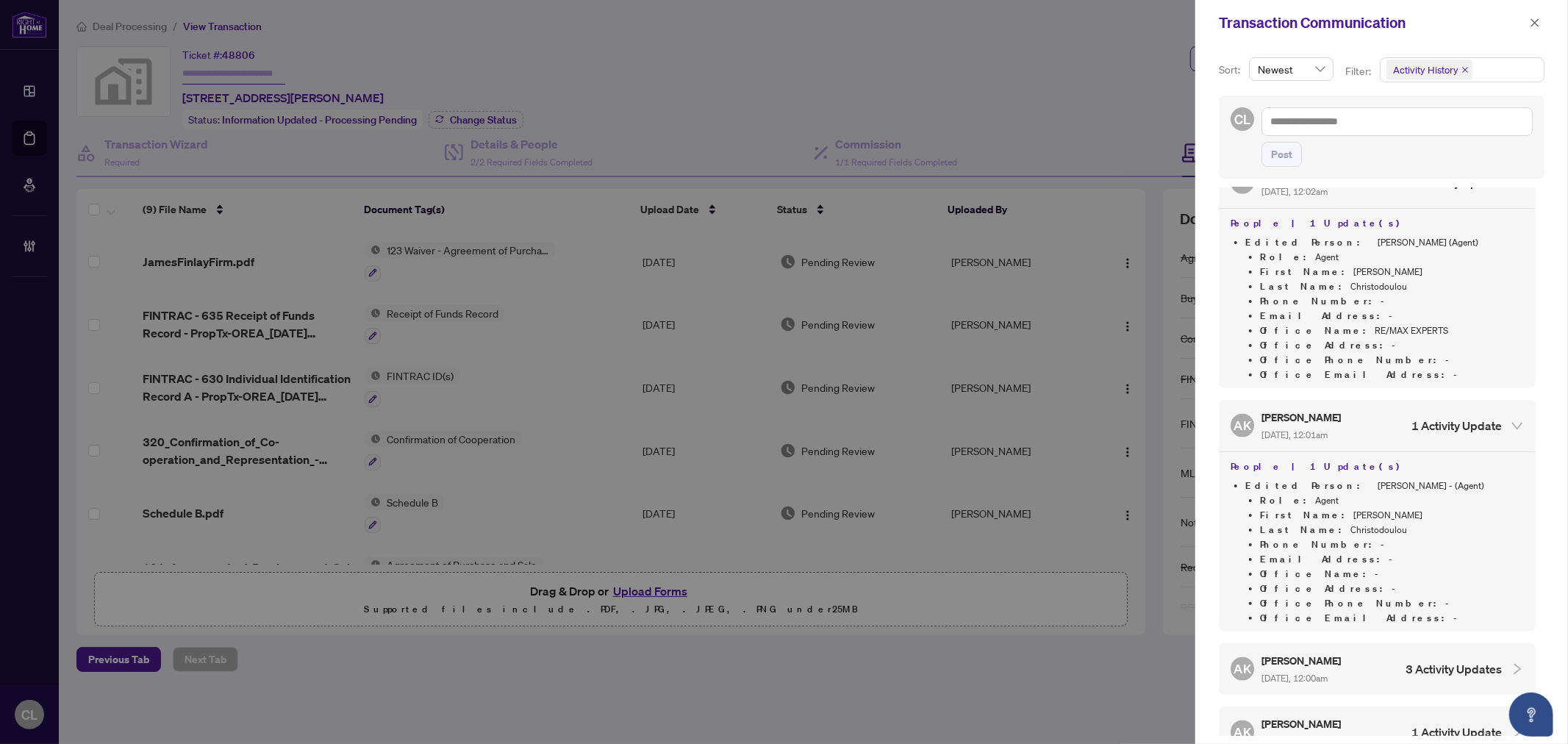
click at [1514, 663] on icon "collapsed" at bounding box center [1517, 668] width 7 height 11
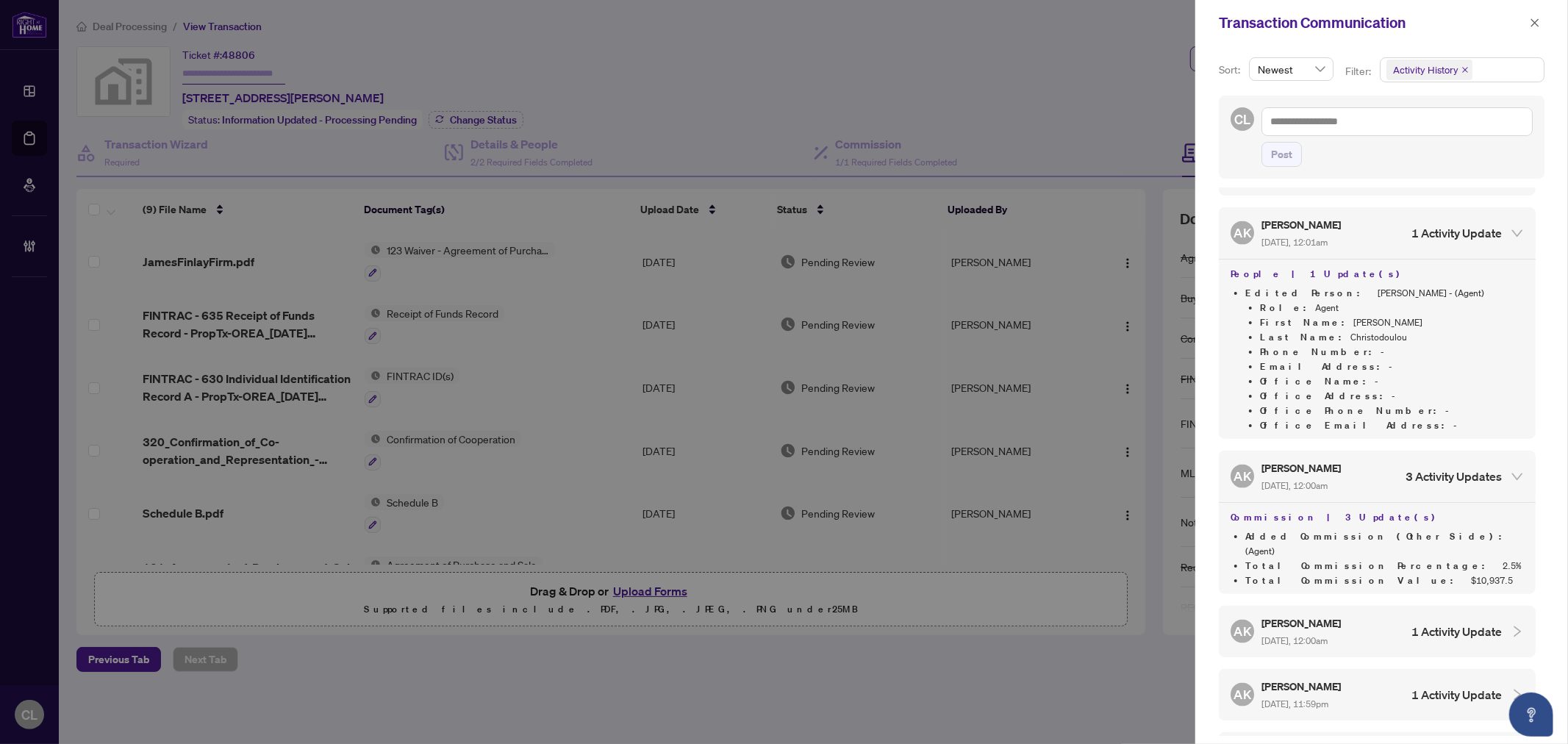
scroll to position [1796, 0]
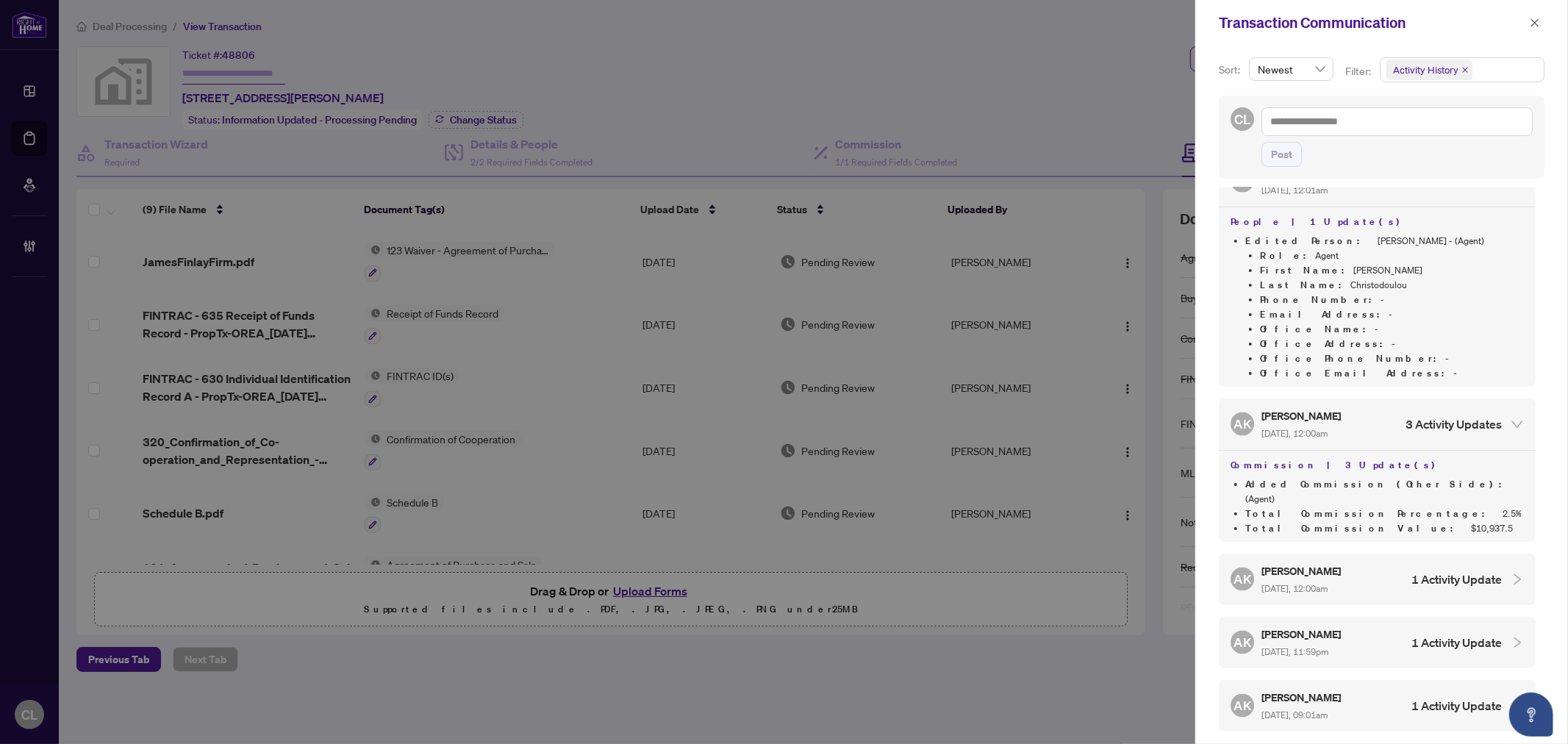
click at [1511, 573] on icon "collapsed" at bounding box center [1517, 579] width 13 height 13
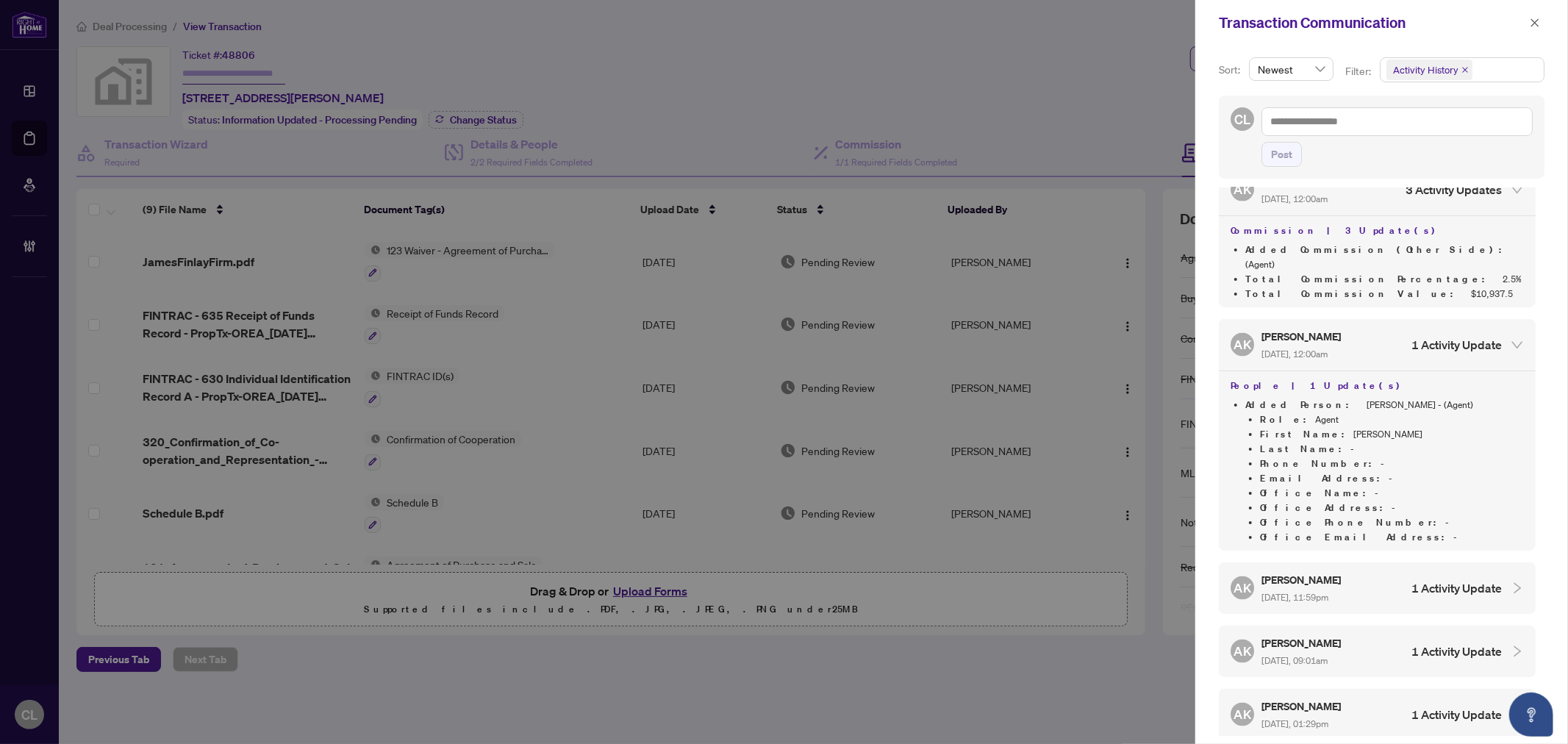
scroll to position [2041, 0]
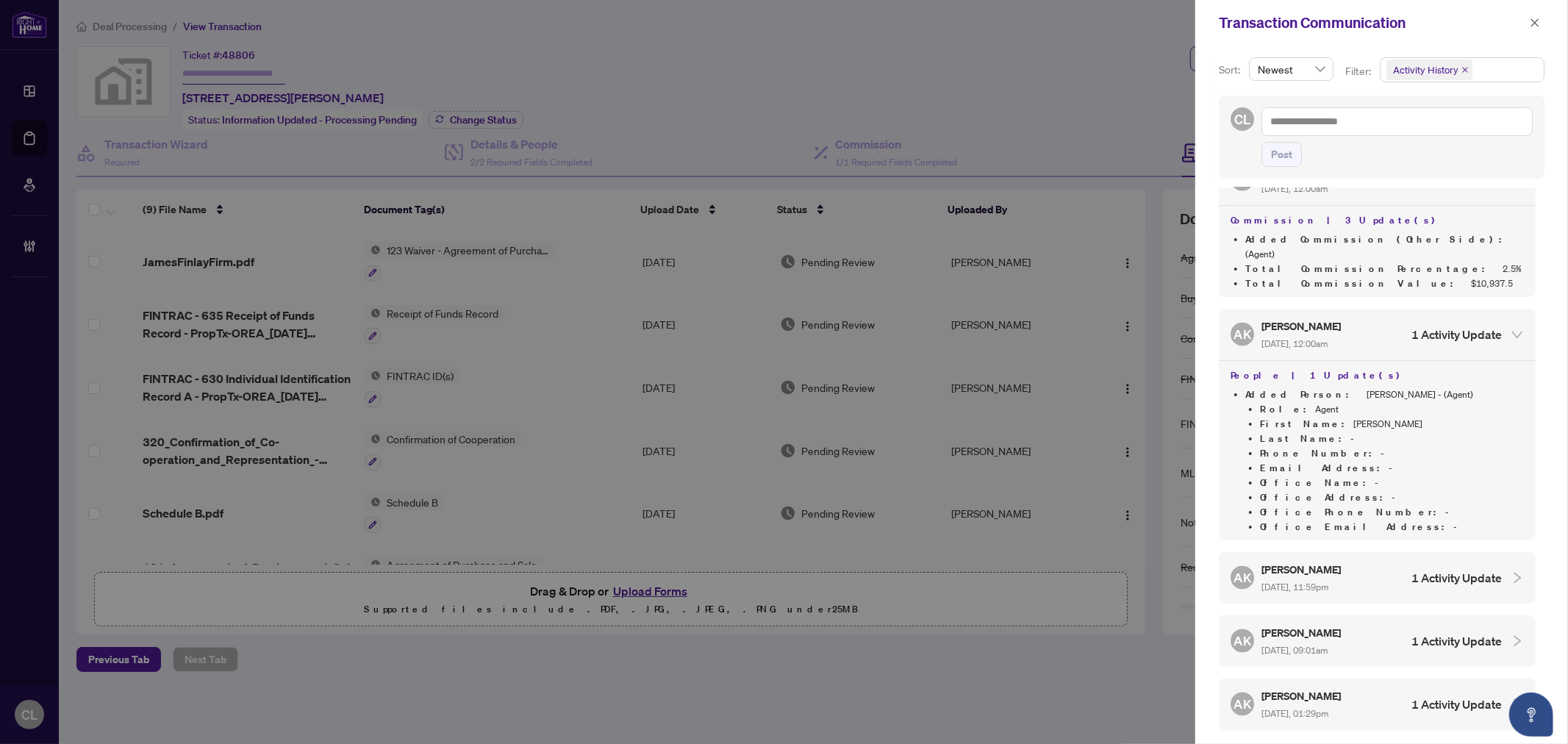
click at [1511, 571] on icon "collapsed" at bounding box center [1517, 577] width 13 height 13
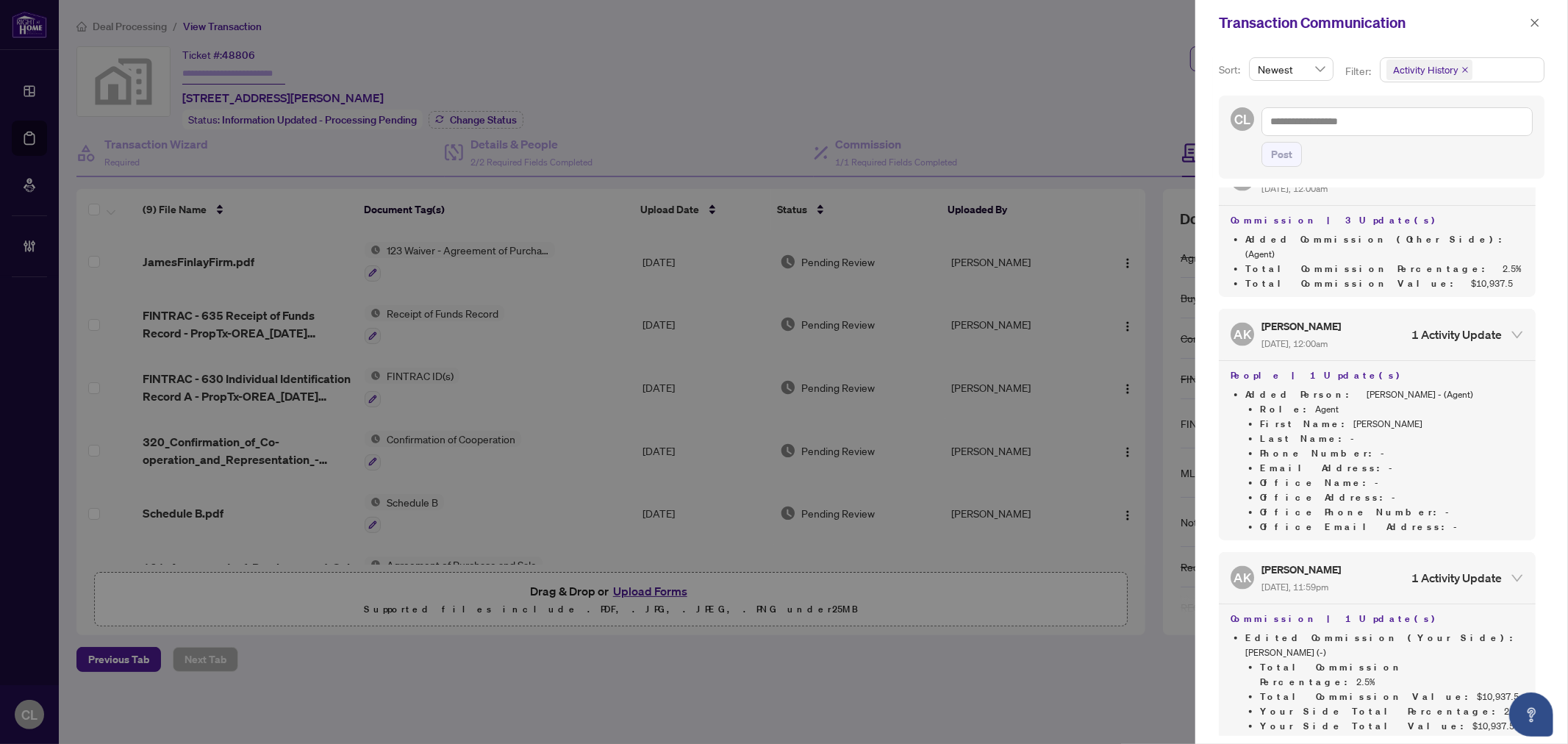
scroll to position [2286, 0]
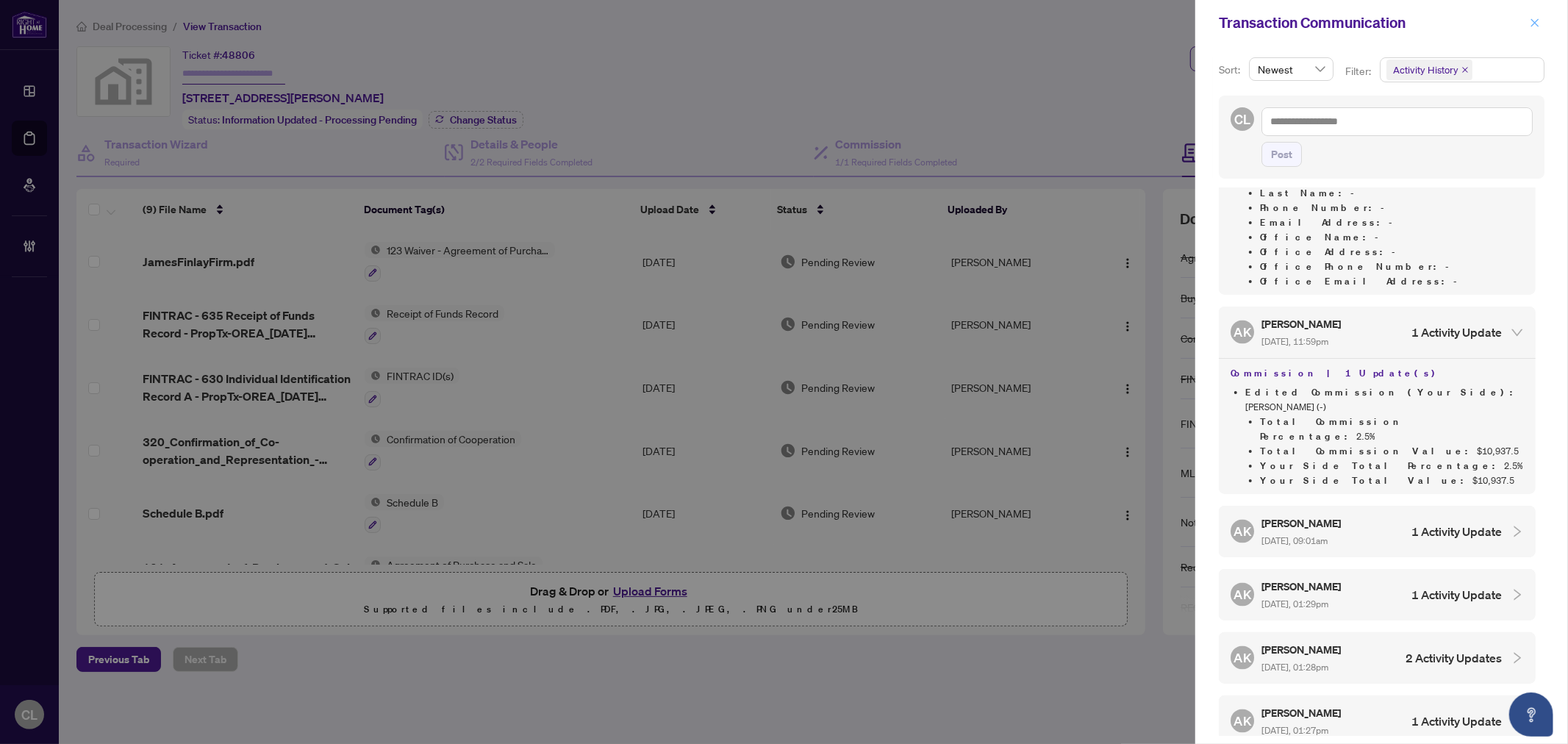
click at [1531, 19] on icon "close" at bounding box center [1535, 22] width 8 height 8
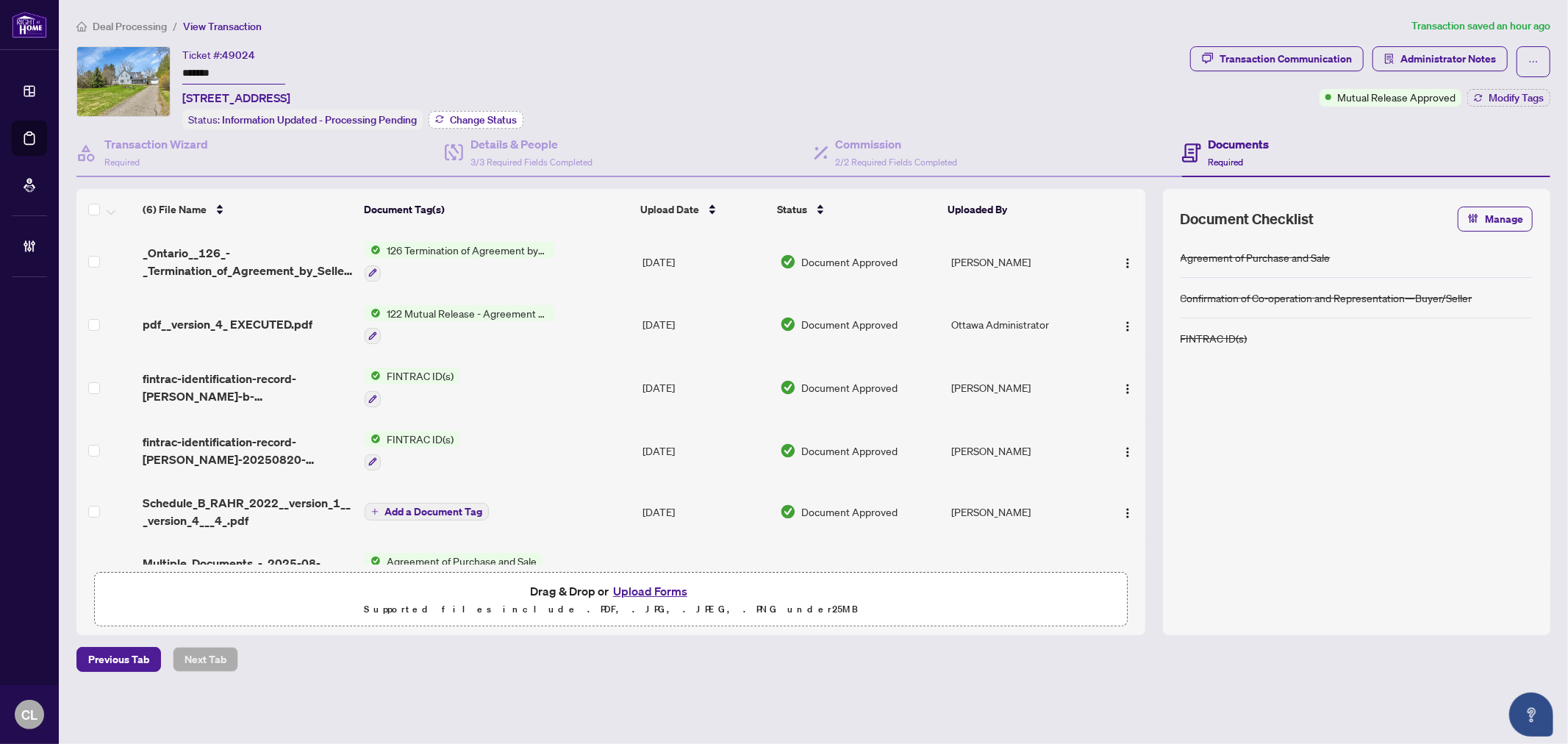
click at [485, 120] on span "Change Status" at bounding box center [483, 120] width 67 height 11
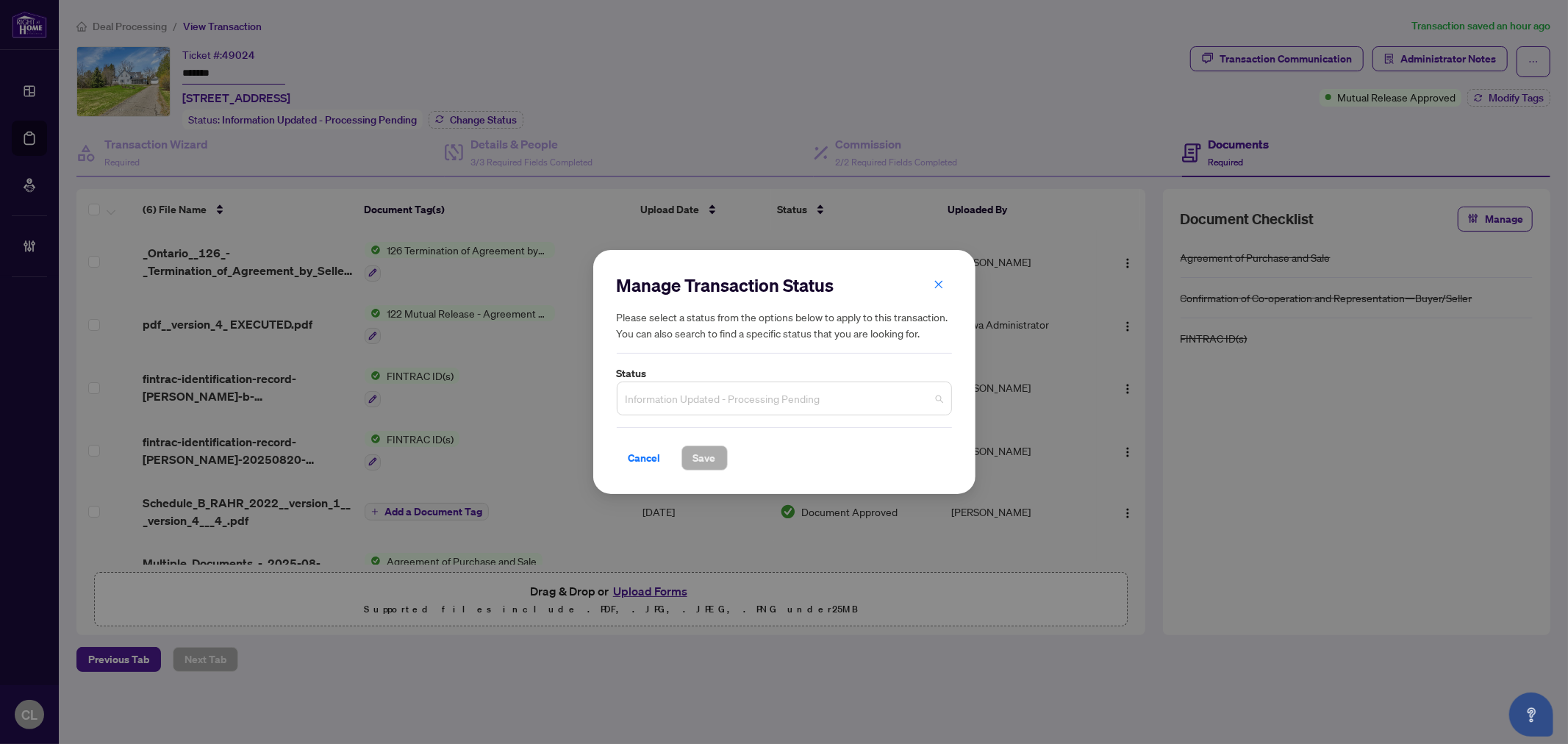
click at [819, 407] on span "Information Updated - Processing Pending" at bounding box center [784, 398] width 318 height 28
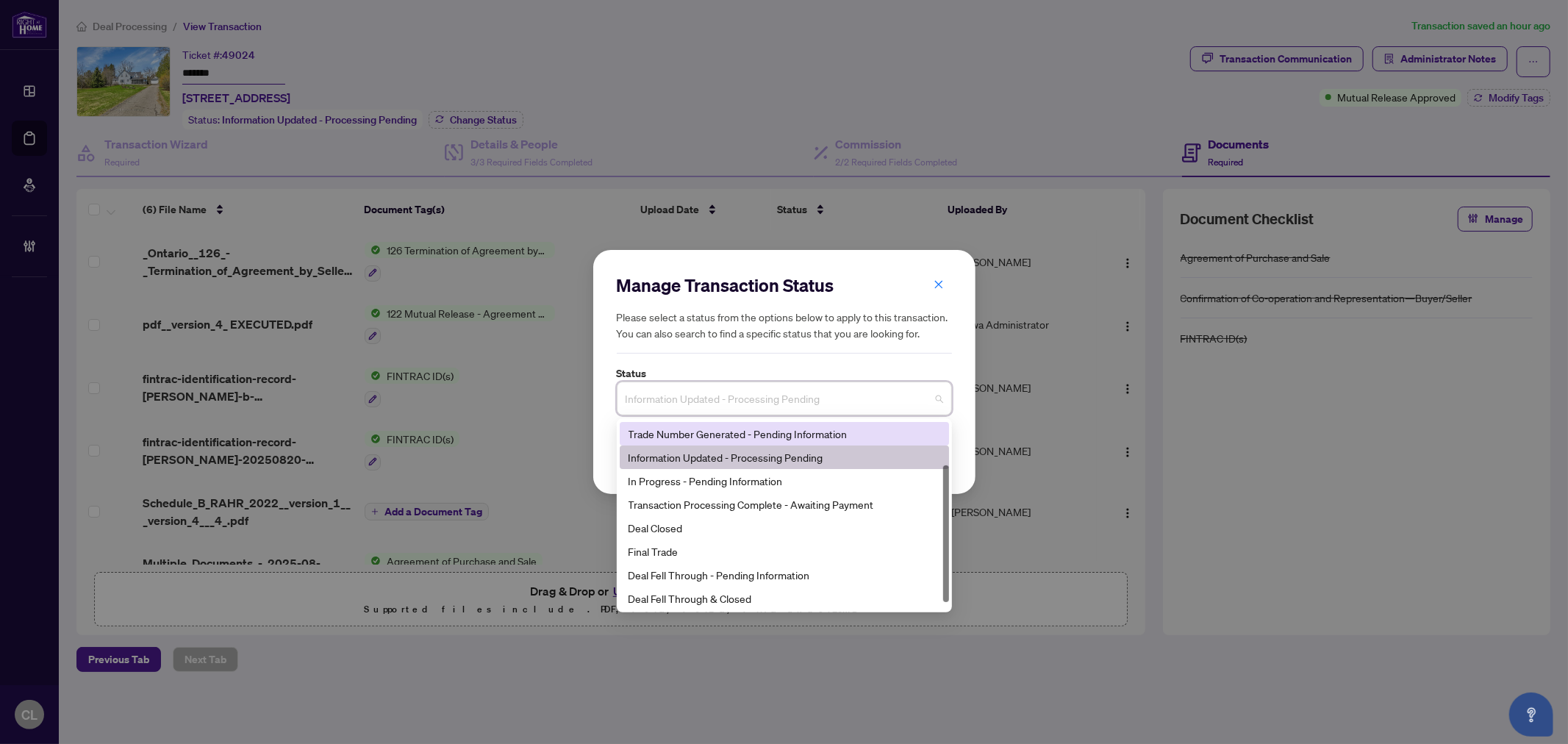
scroll to position [70, 0]
drag, startPoint x: 949, startPoint y: 486, endPoint x: 954, endPoint y: 561, distance: 75.2
click at [954, 561] on div "Manage Transaction Status Please select a status from the options below to appl…" at bounding box center [784, 372] width 1568 height 744
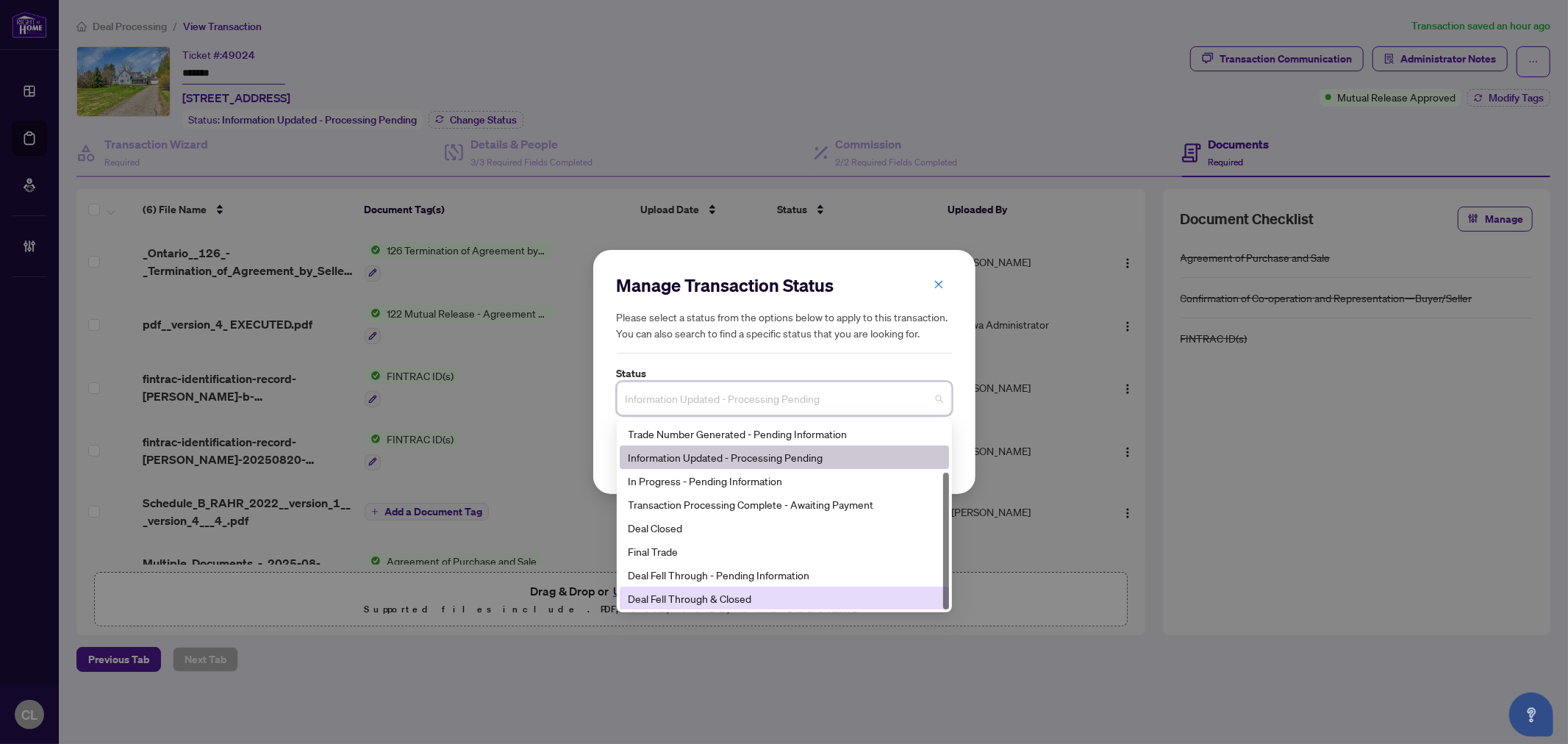
click at [736, 598] on div "Deal Fell Through & Closed" at bounding box center [784, 598] width 312 height 16
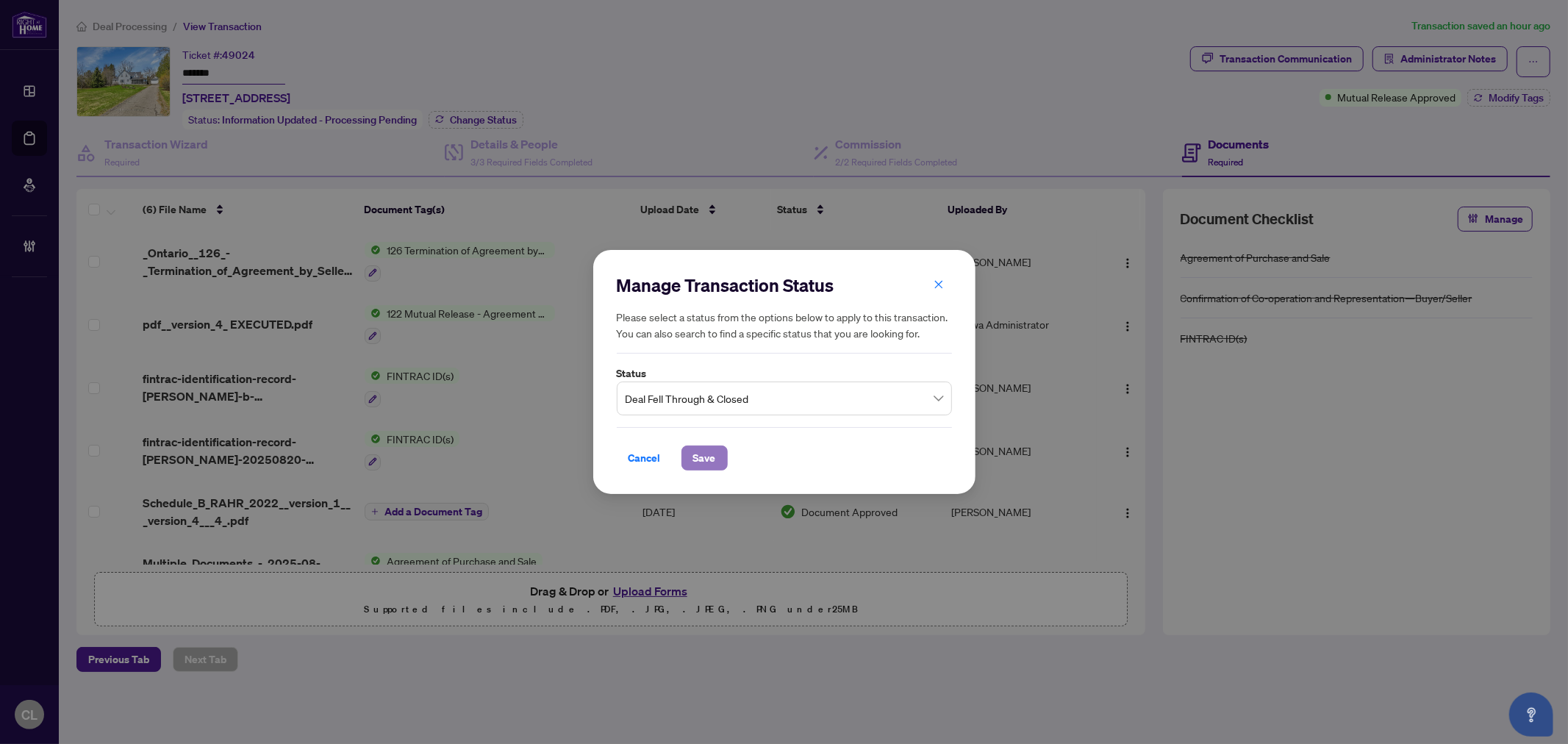
click at [711, 447] on span "Save" at bounding box center [705, 458] width 23 height 24
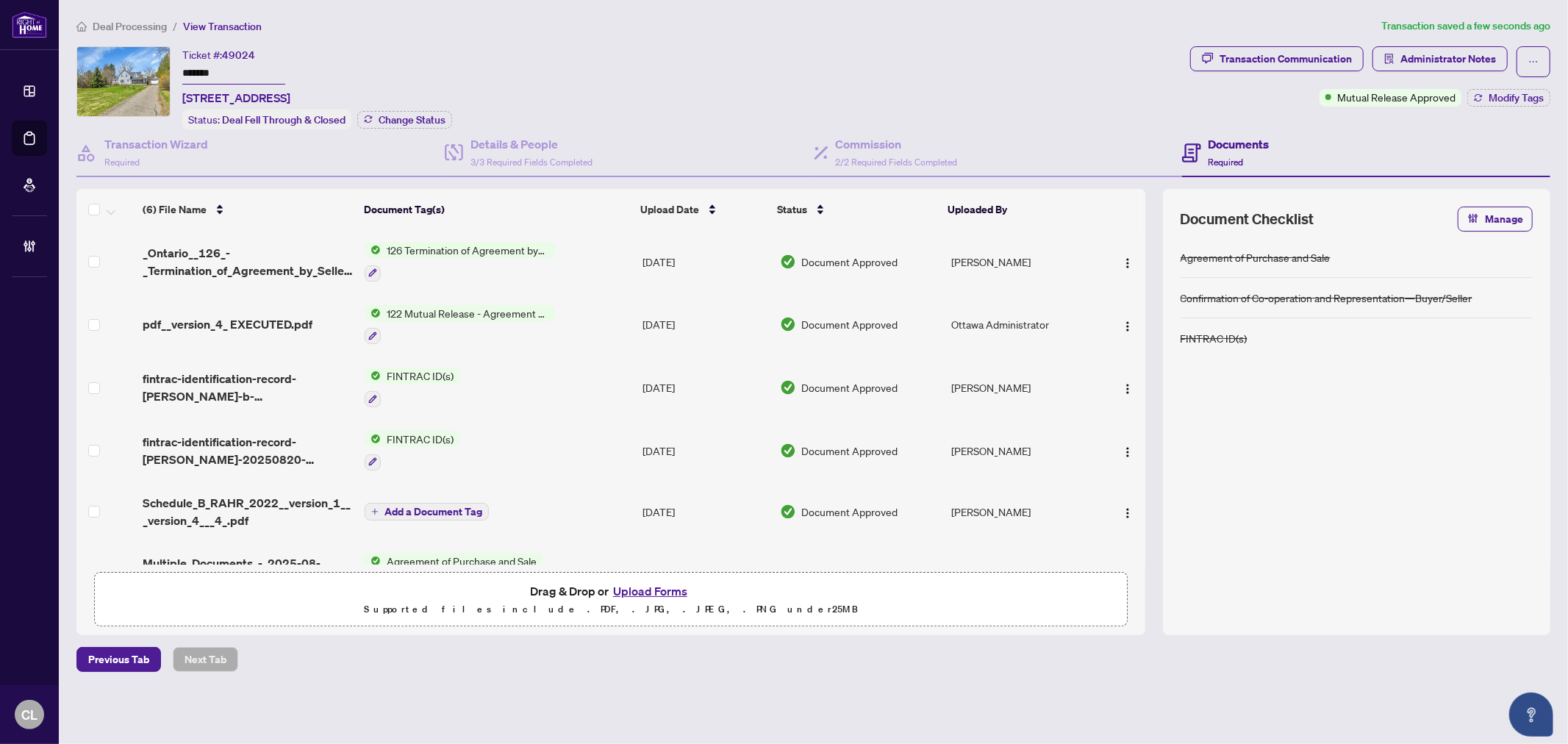
drag, startPoint x: 184, startPoint y: 63, endPoint x: 254, endPoint y: 64, distance: 70.0
click at [254, 64] on input "*******" at bounding box center [233, 74] width 103 height 21
click at [1471, 61] on span "Administrator Notes" at bounding box center [1447, 58] width 95 height 24
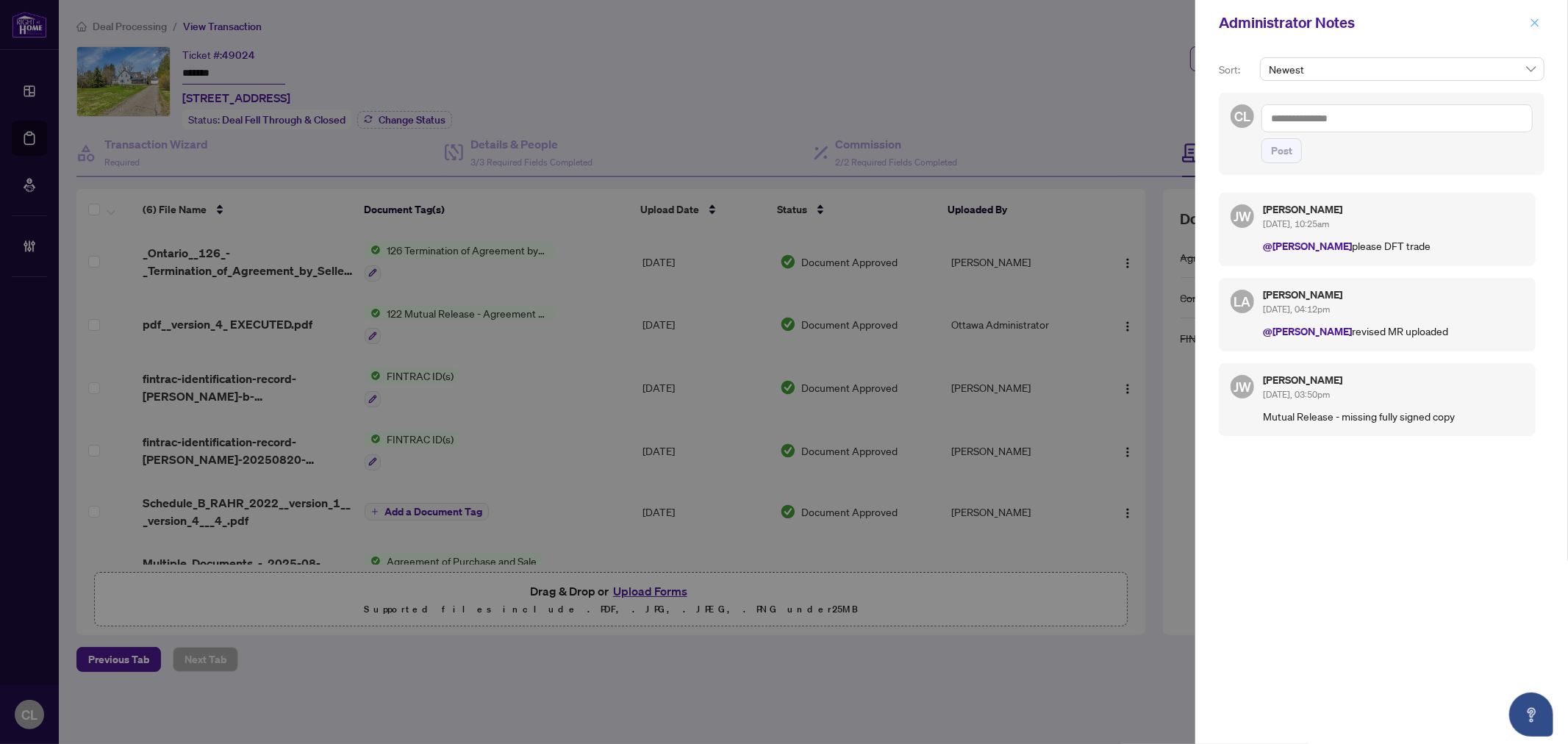
click at [1532, 22] on icon "close" at bounding box center [1534, 22] width 11 height 11
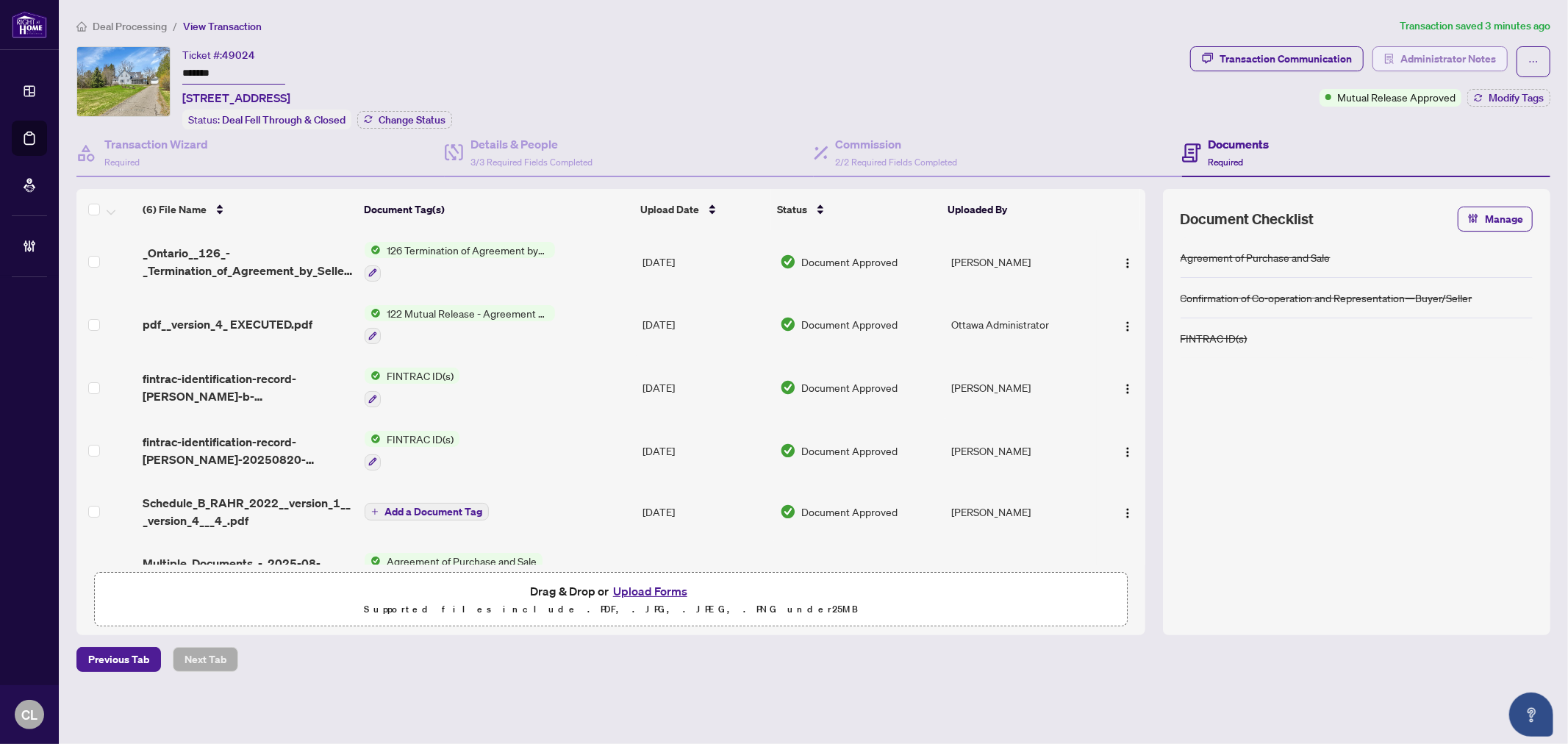
click at [1414, 60] on span "Administrator Notes" at bounding box center [1447, 58] width 95 height 24
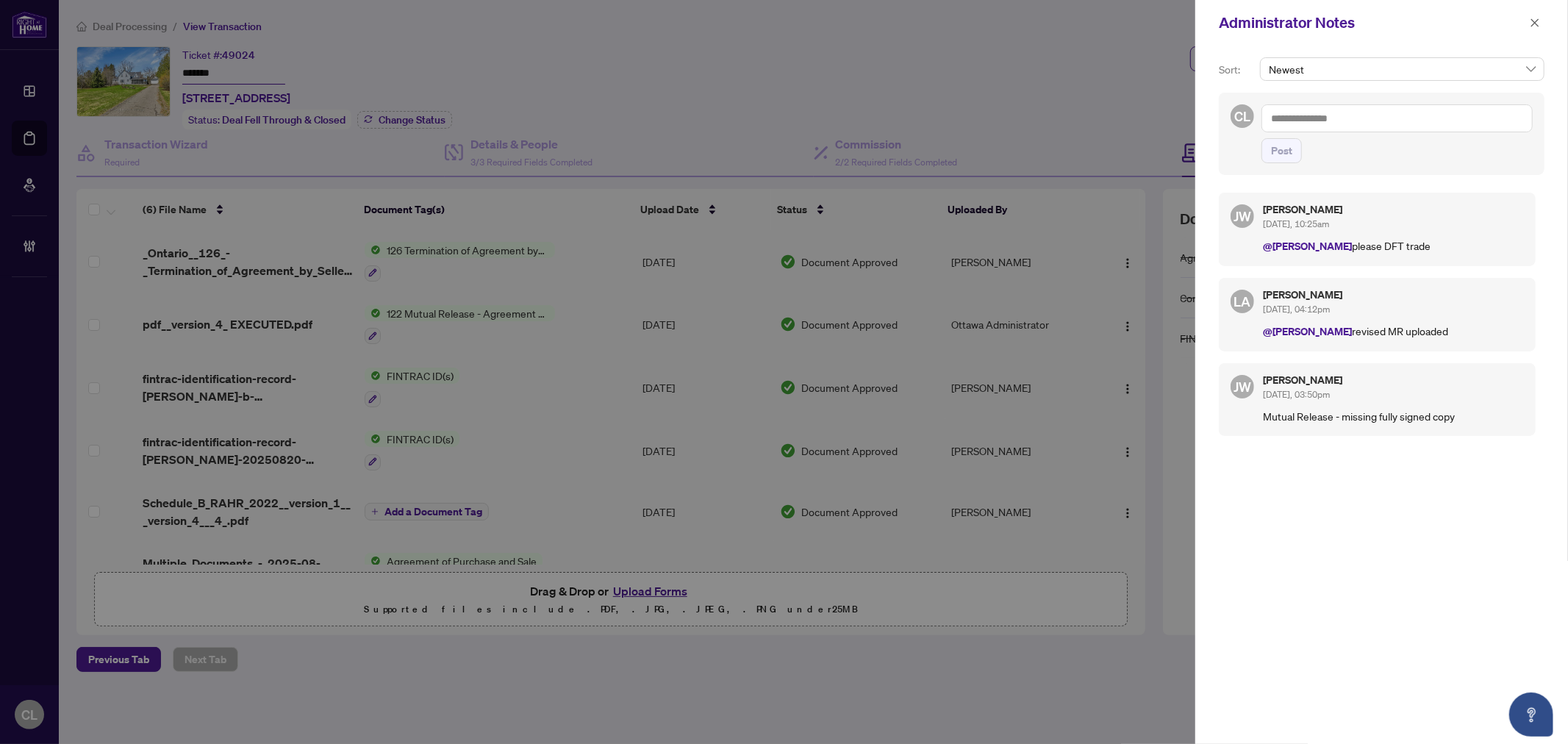
click at [1287, 123] on textarea at bounding box center [1397, 118] width 272 height 28
paste textarea "**********"
type textarea "**********"
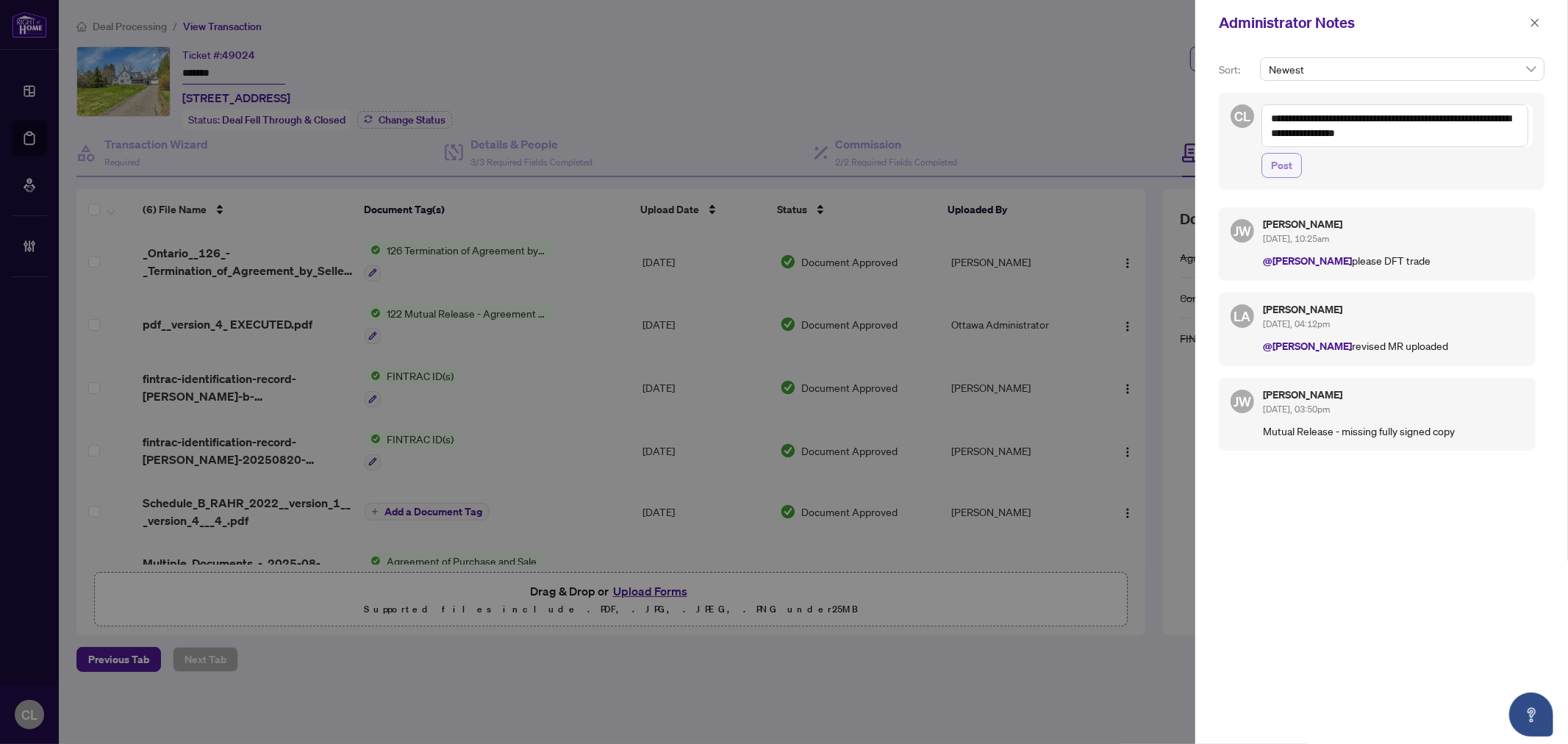
click at [1277, 167] on span "Post" at bounding box center [1282, 165] width 21 height 24
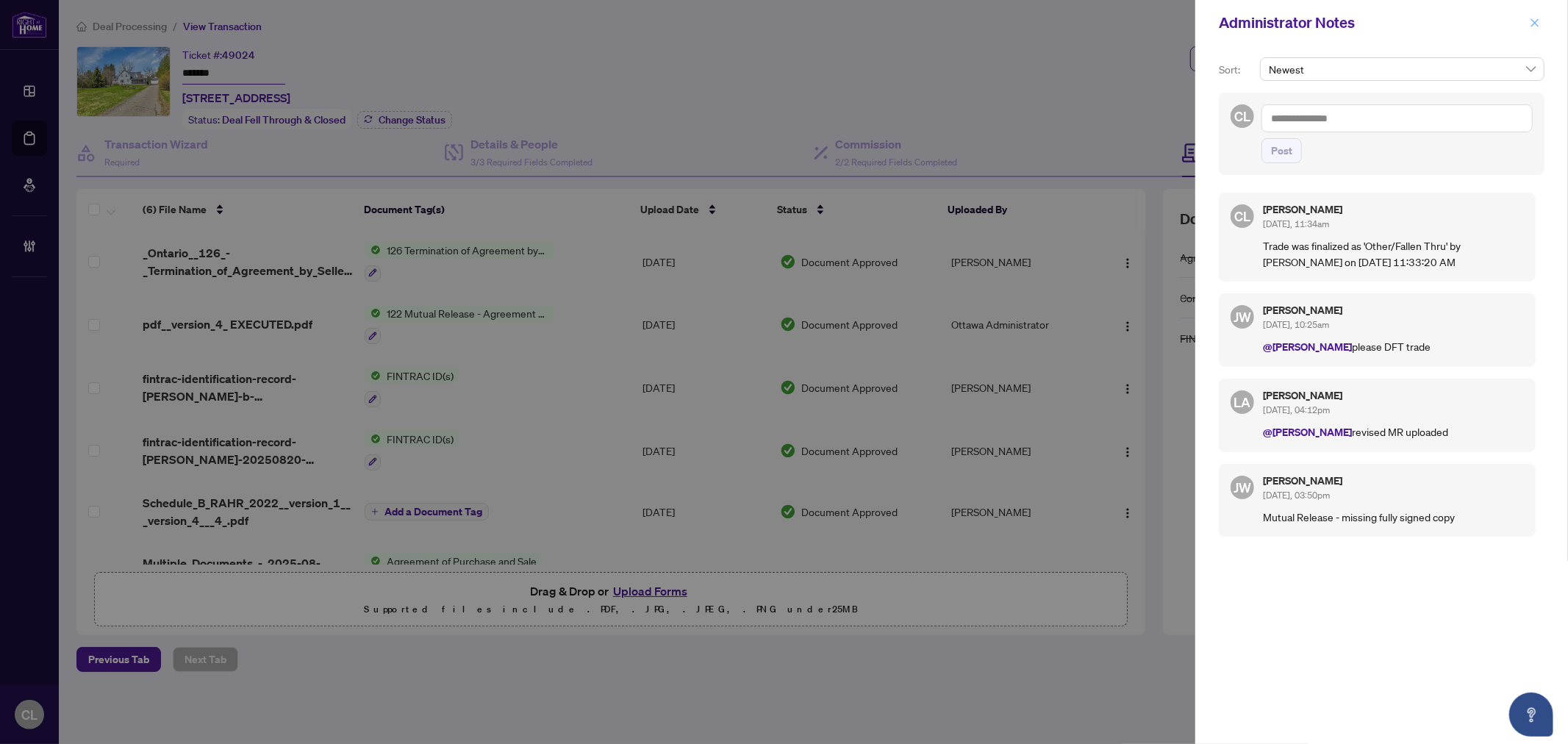
click at [1540, 24] on button "button" at bounding box center [1534, 22] width 19 height 17
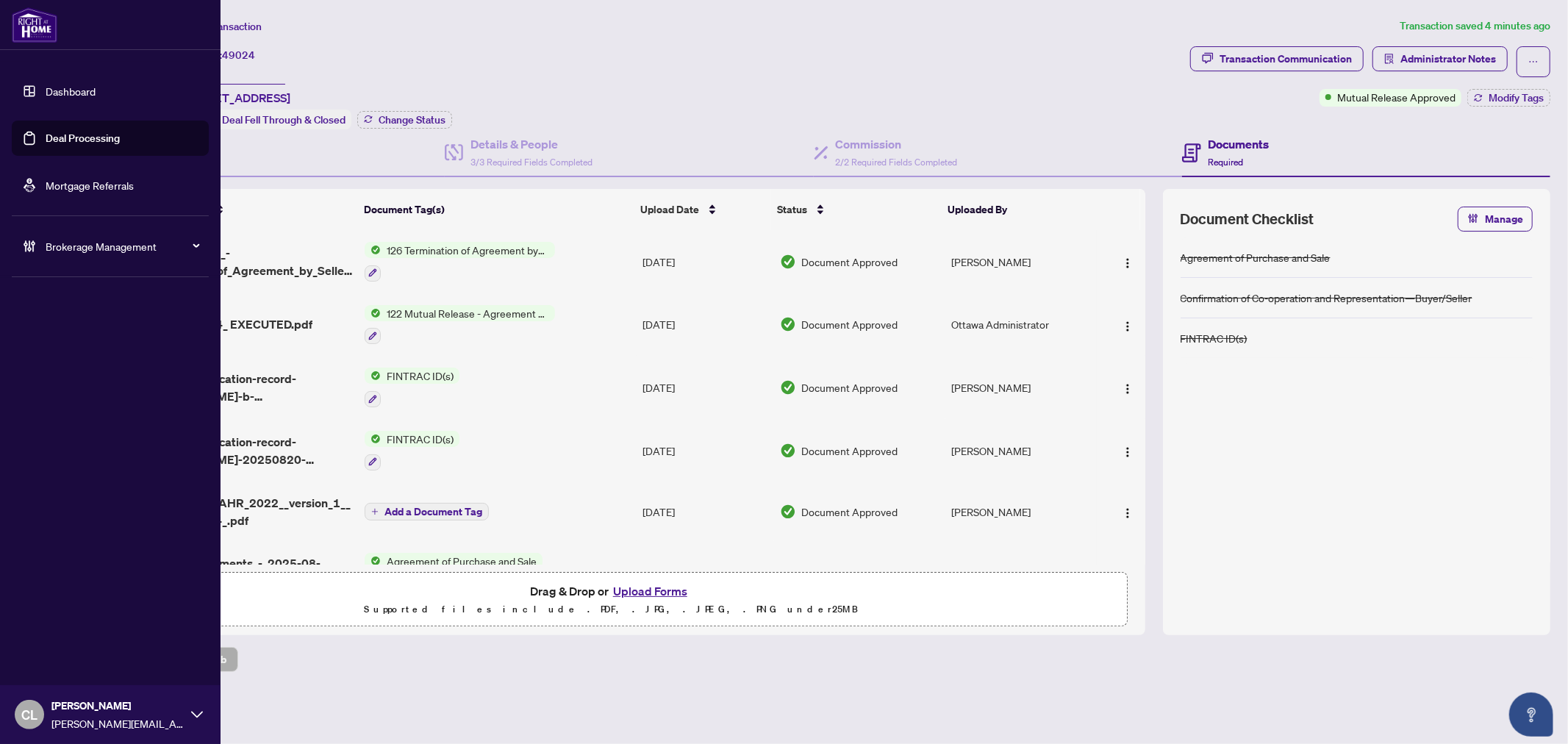
click at [97, 134] on link "Deal Processing" at bounding box center [83, 138] width 74 height 13
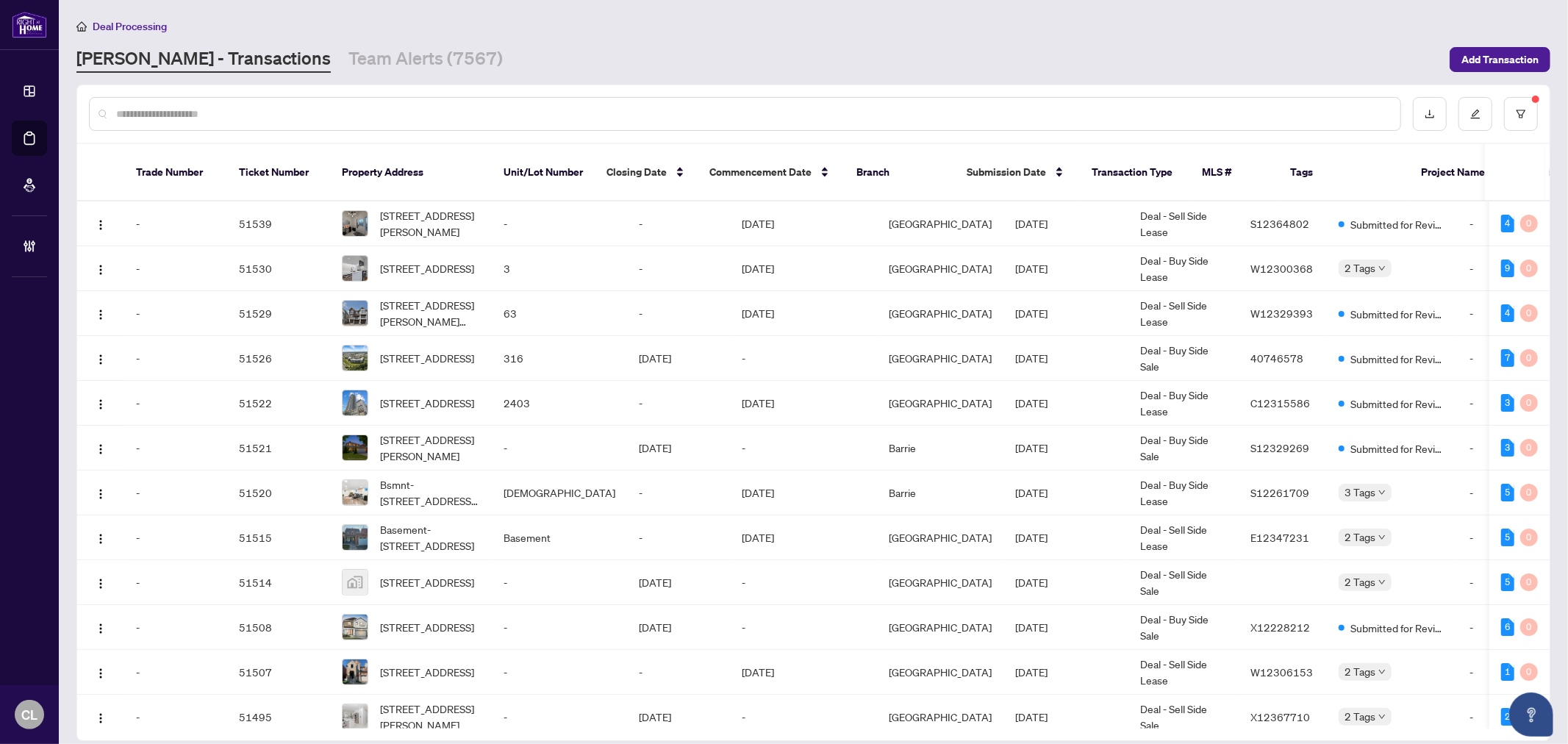
click at [304, 106] on input "text" at bounding box center [752, 114] width 1273 height 16
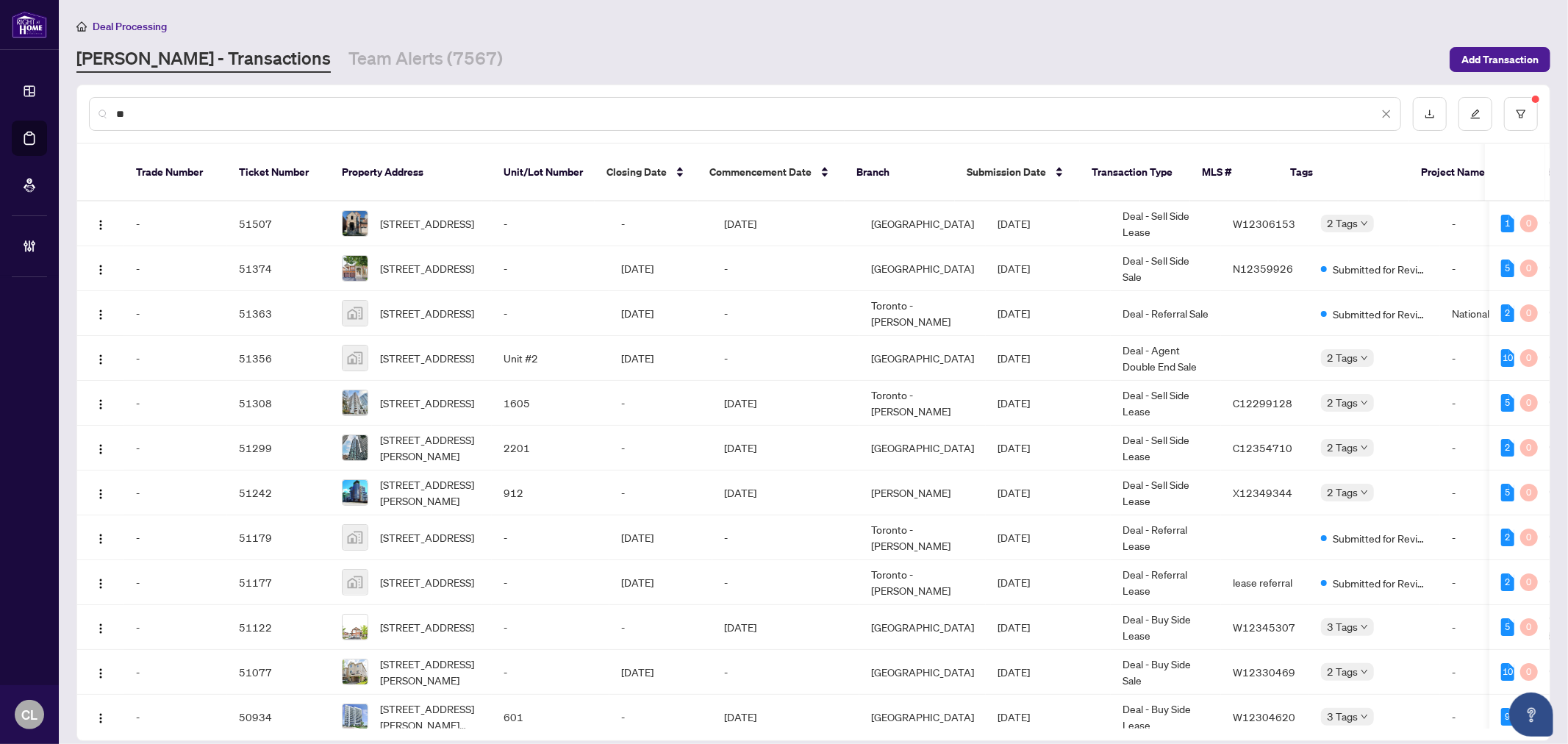
type input "*"
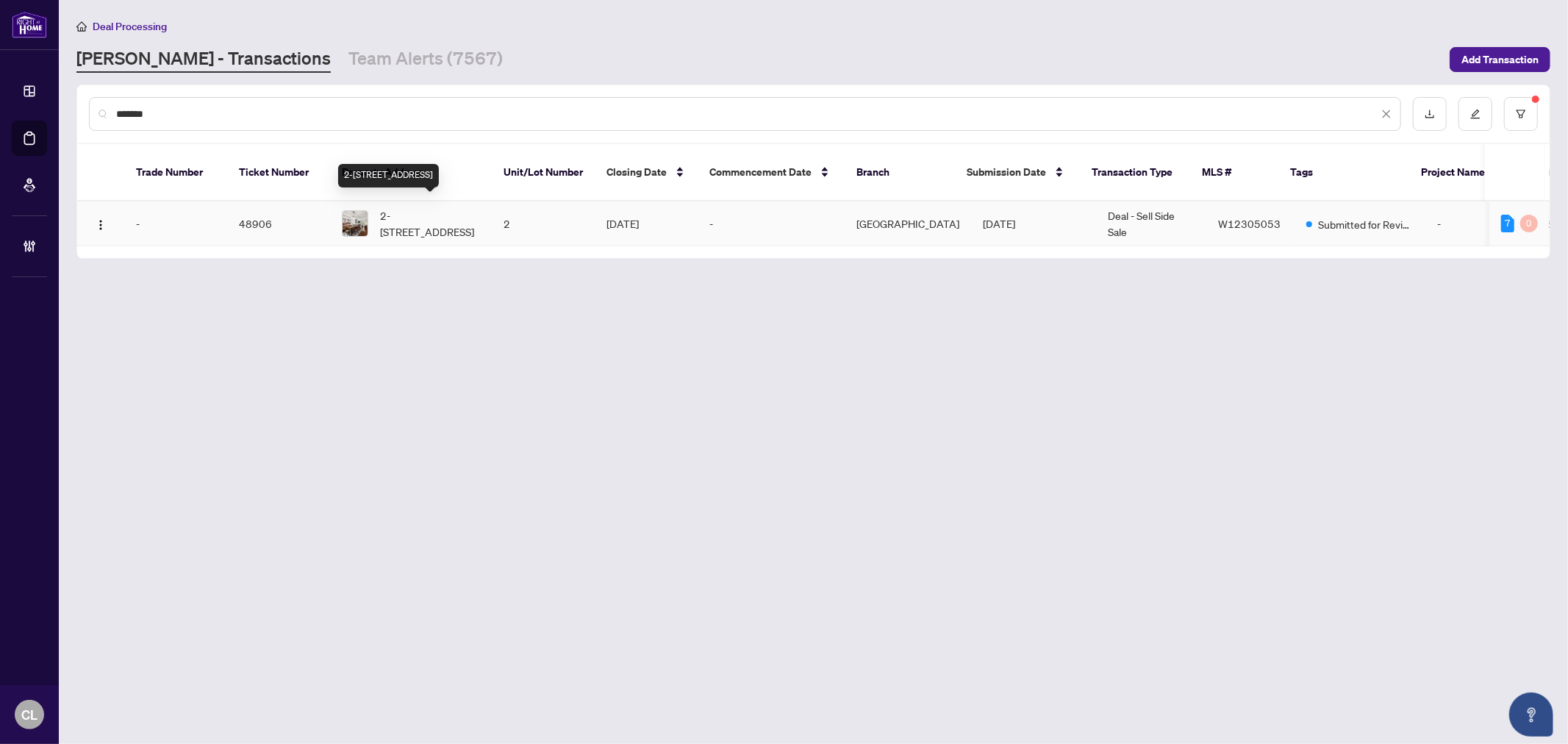
type input "*******"
click at [419, 221] on span "2-245 Van Dusen Blvd, Toronto, Ontario M8Z 3J2, Canada" at bounding box center [430, 223] width 100 height 32
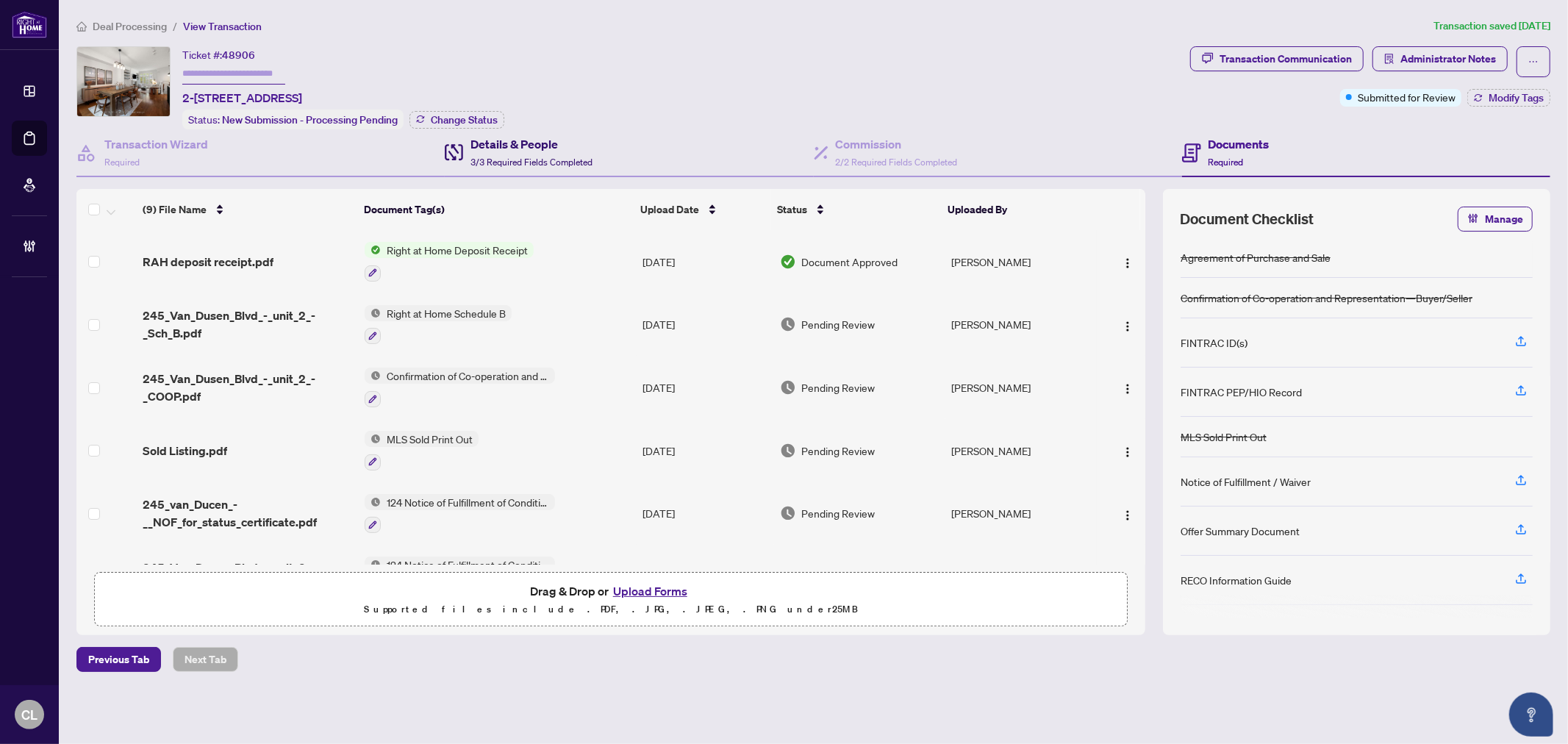
click at [527, 145] on h4 "Details & People" at bounding box center [531, 144] width 122 height 17
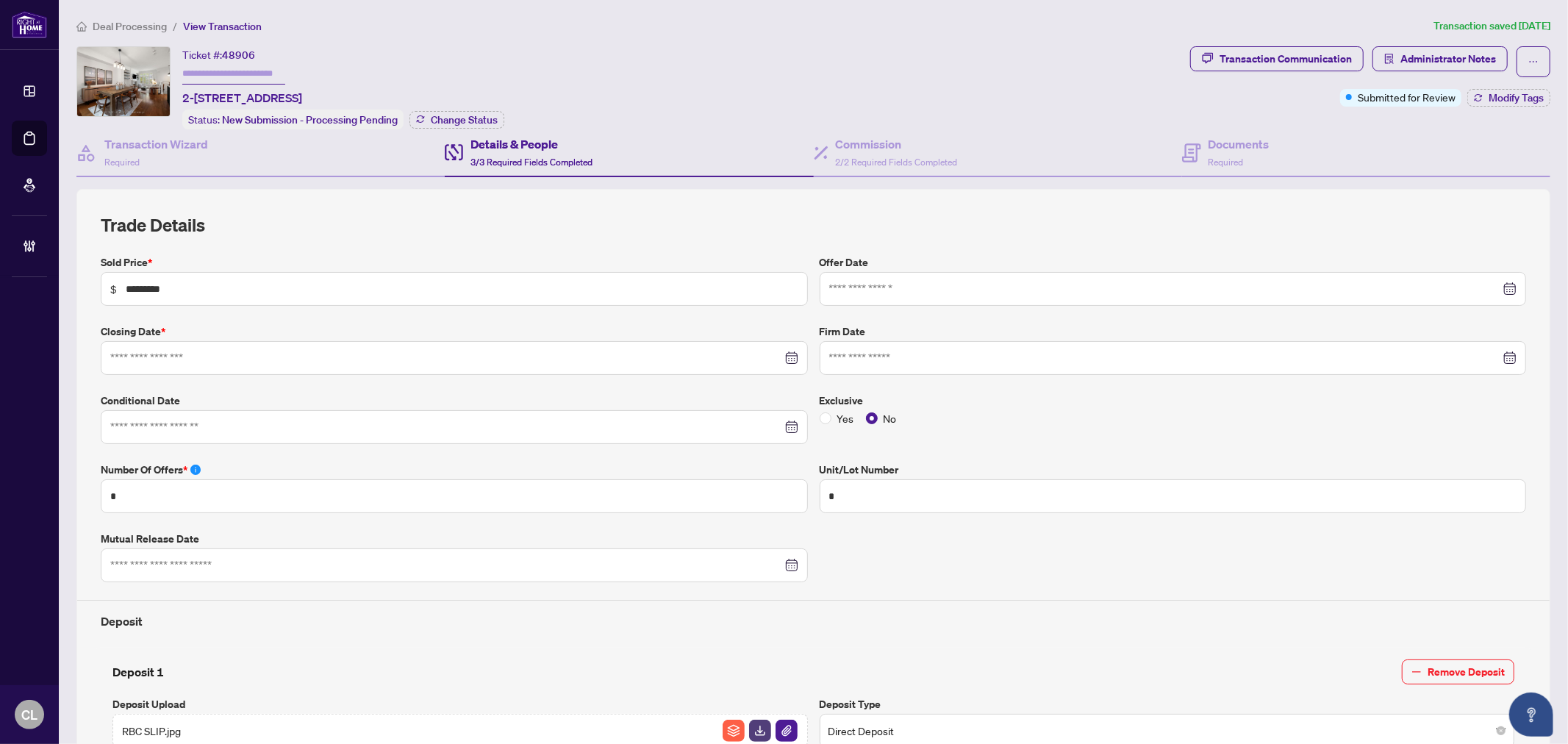
type input "**********"
click at [1233, 145] on h4 "Documents" at bounding box center [1239, 144] width 61 height 17
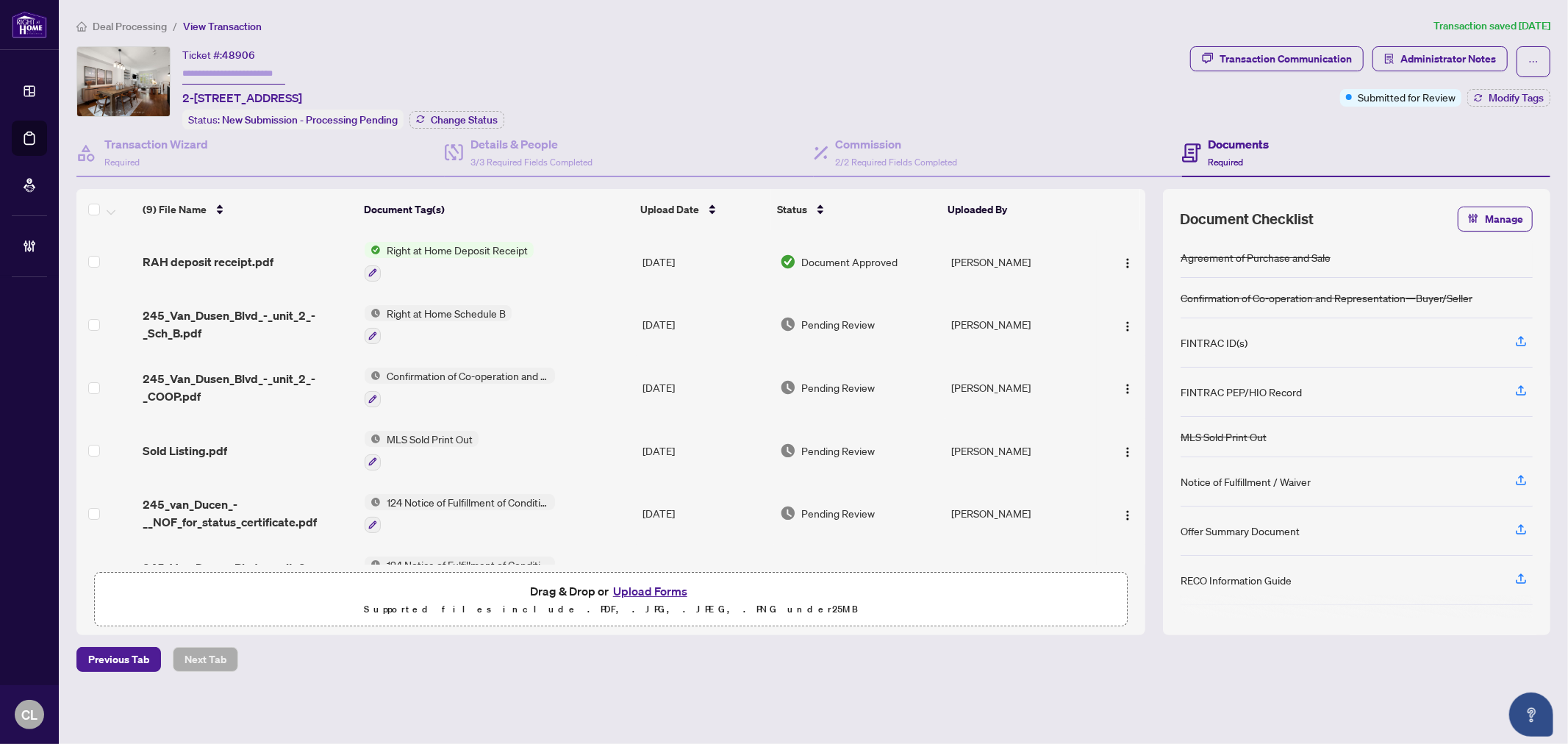
click at [633, 582] on button "Upload Forms" at bounding box center [650, 591] width 83 height 19
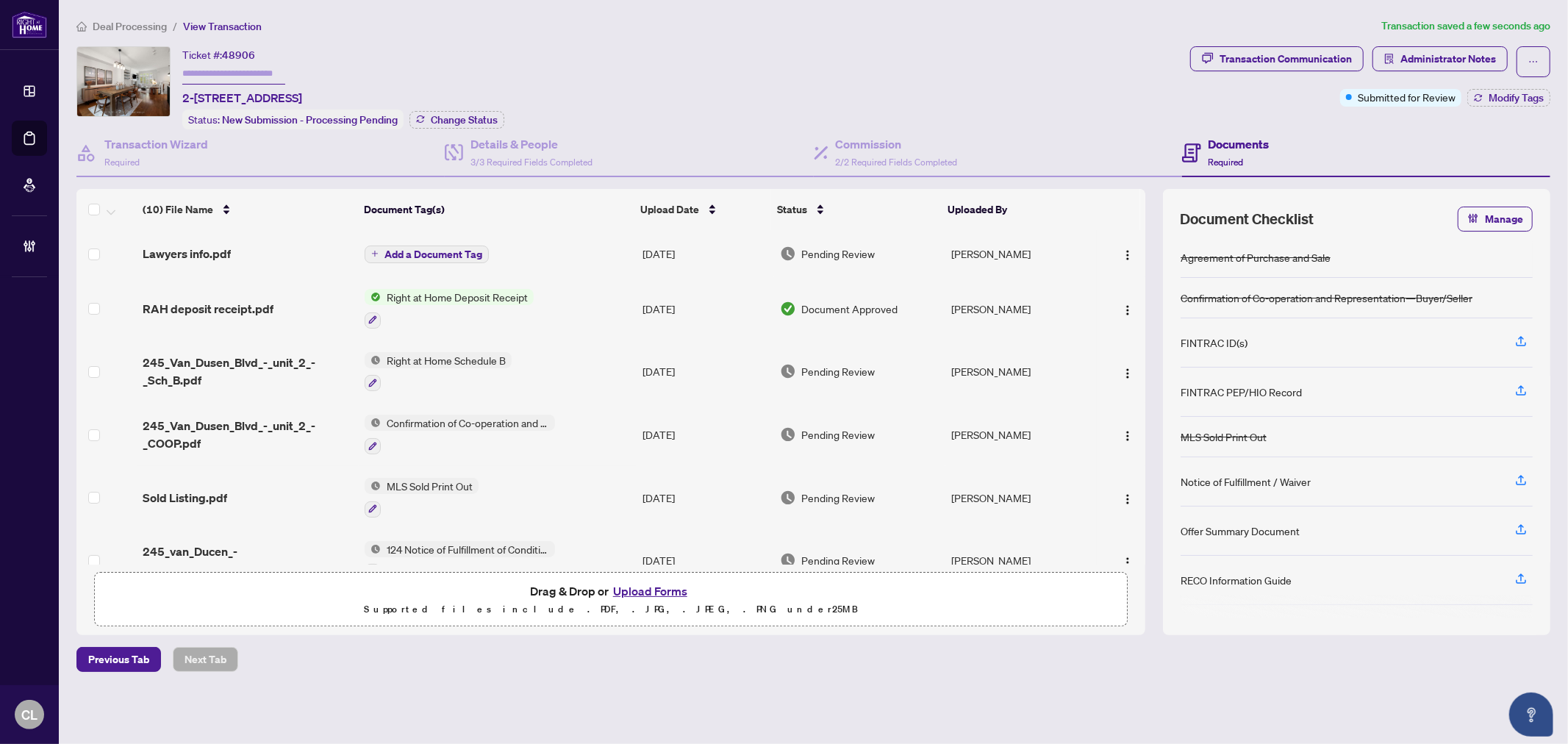
click at [432, 249] on span "Add a Document Tag" at bounding box center [432, 254] width 98 height 11
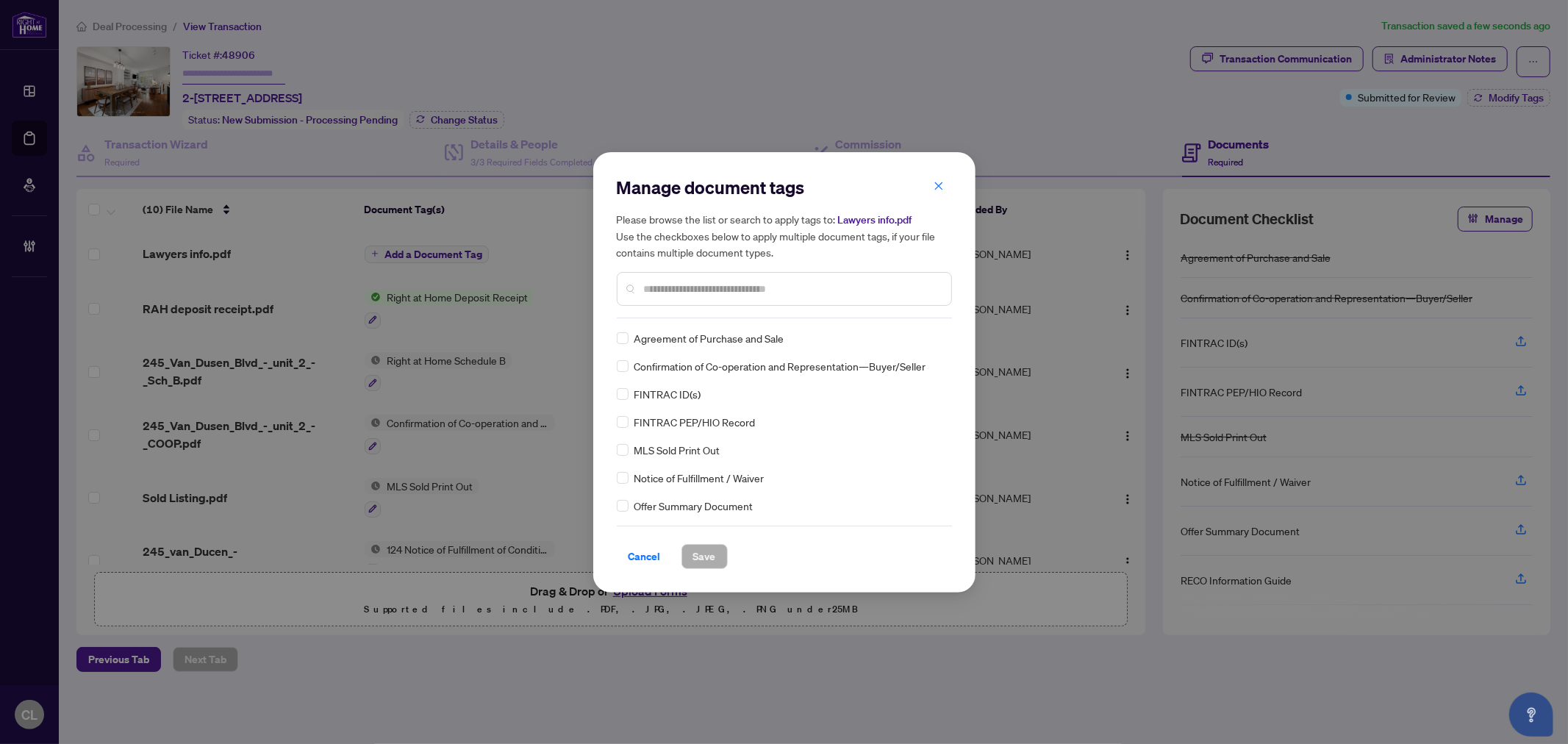
click at [679, 285] on input "text" at bounding box center [792, 289] width 295 height 16
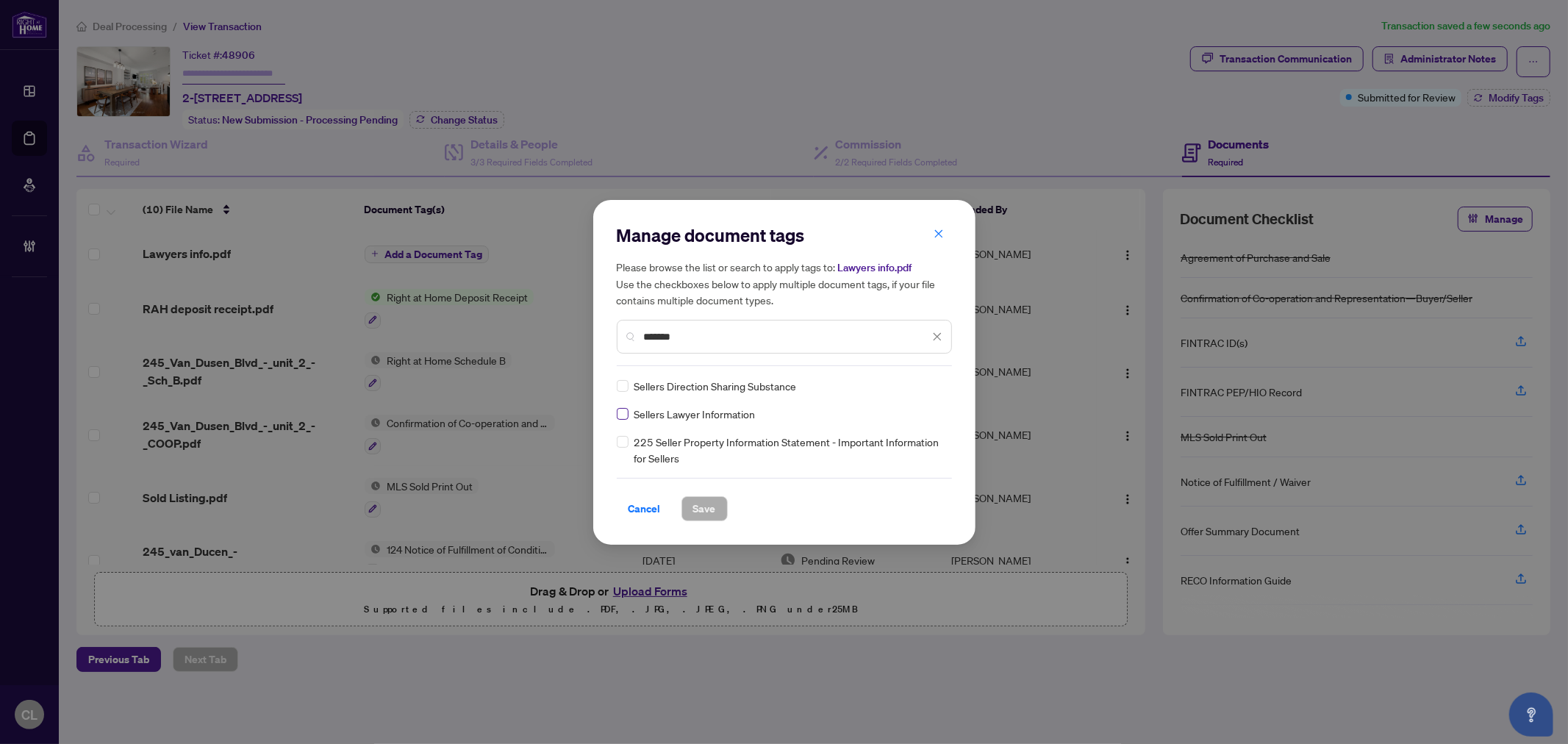
type input "*******"
click at [930, 391] on div at bounding box center [928, 386] width 28 height 15
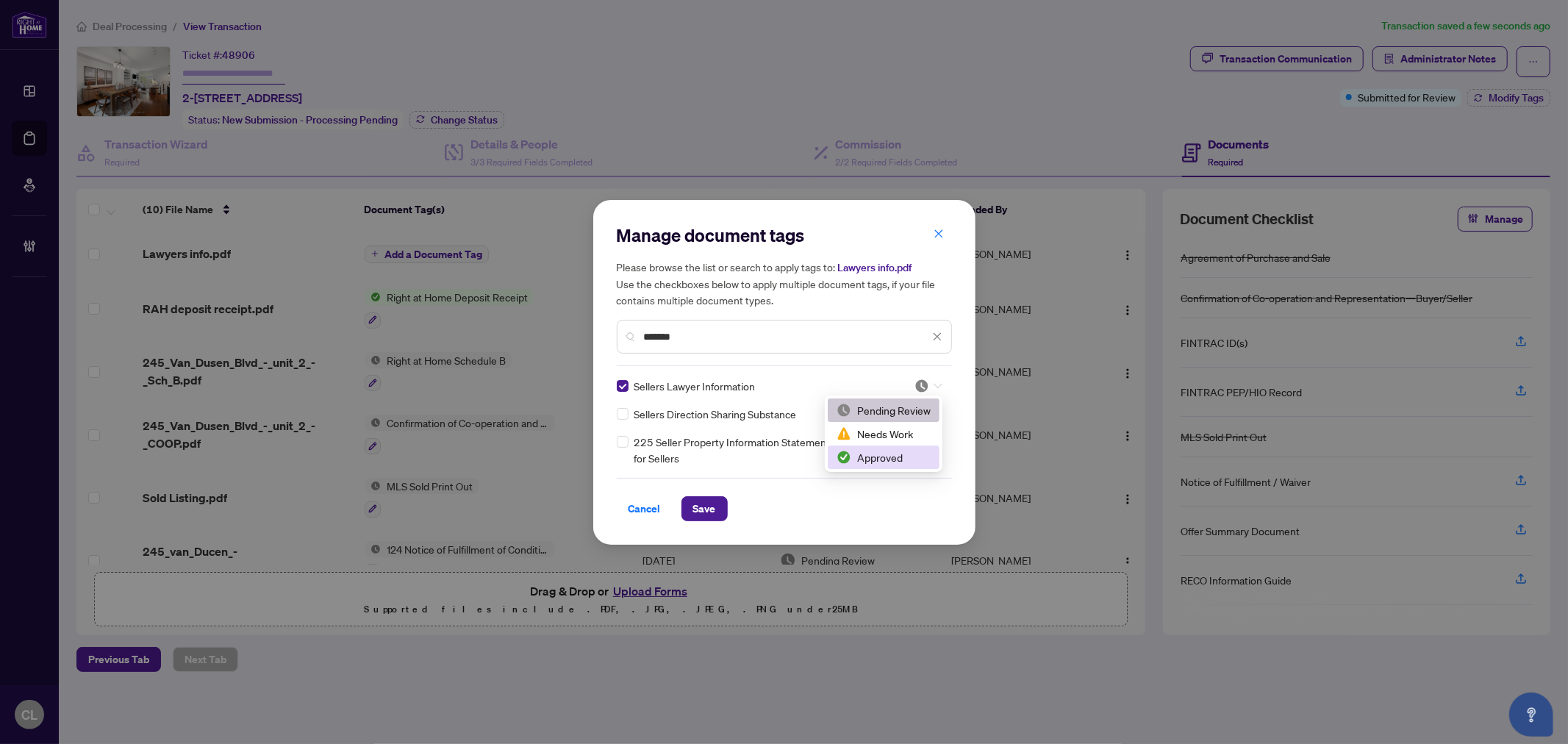
click at [919, 449] on div "Approved" at bounding box center [883, 457] width 94 height 16
drag, startPoint x: 737, startPoint y: 341, endPoint x: 633, endPoint y: 336, distance: 104.1
click at [633, 336] on div "*******" at bounding box center [784, 336] width 335 height 34
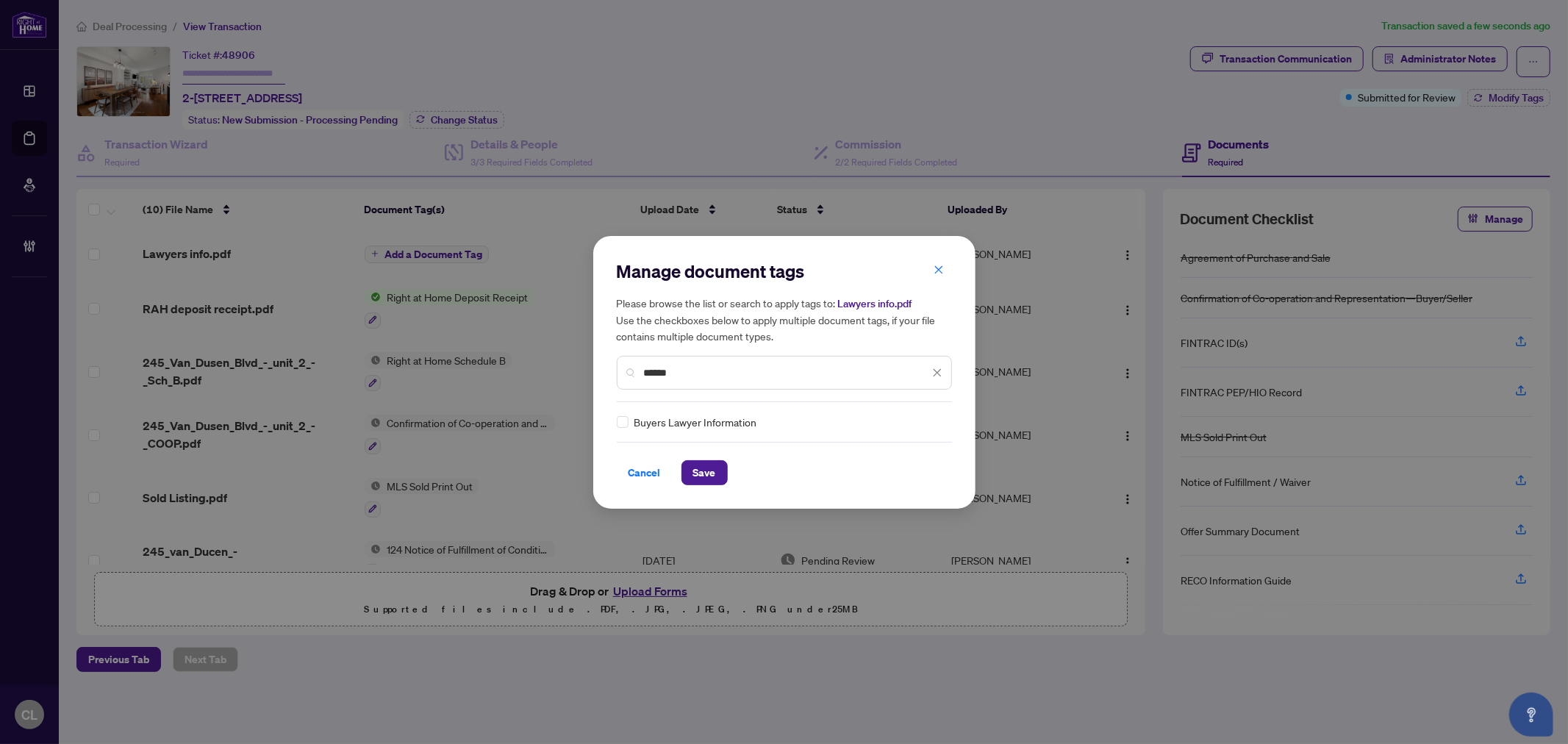
type input "******"
click at [939, 422] on div "Buyers Lawyer Information" at bounding box center [784, 422] width 335 height 16
click at [934, 419] on icon at bounding box center [938, 422] width 9 height 6
click at [893, 489] on div "Approved" at bounding box center [880, 493] width 94 height 16
click at [693, 472] on span "Save" at bounding box center [705, 472] width 23 height 24
